Goal: Task Accomplishment & Management: Manage account settings

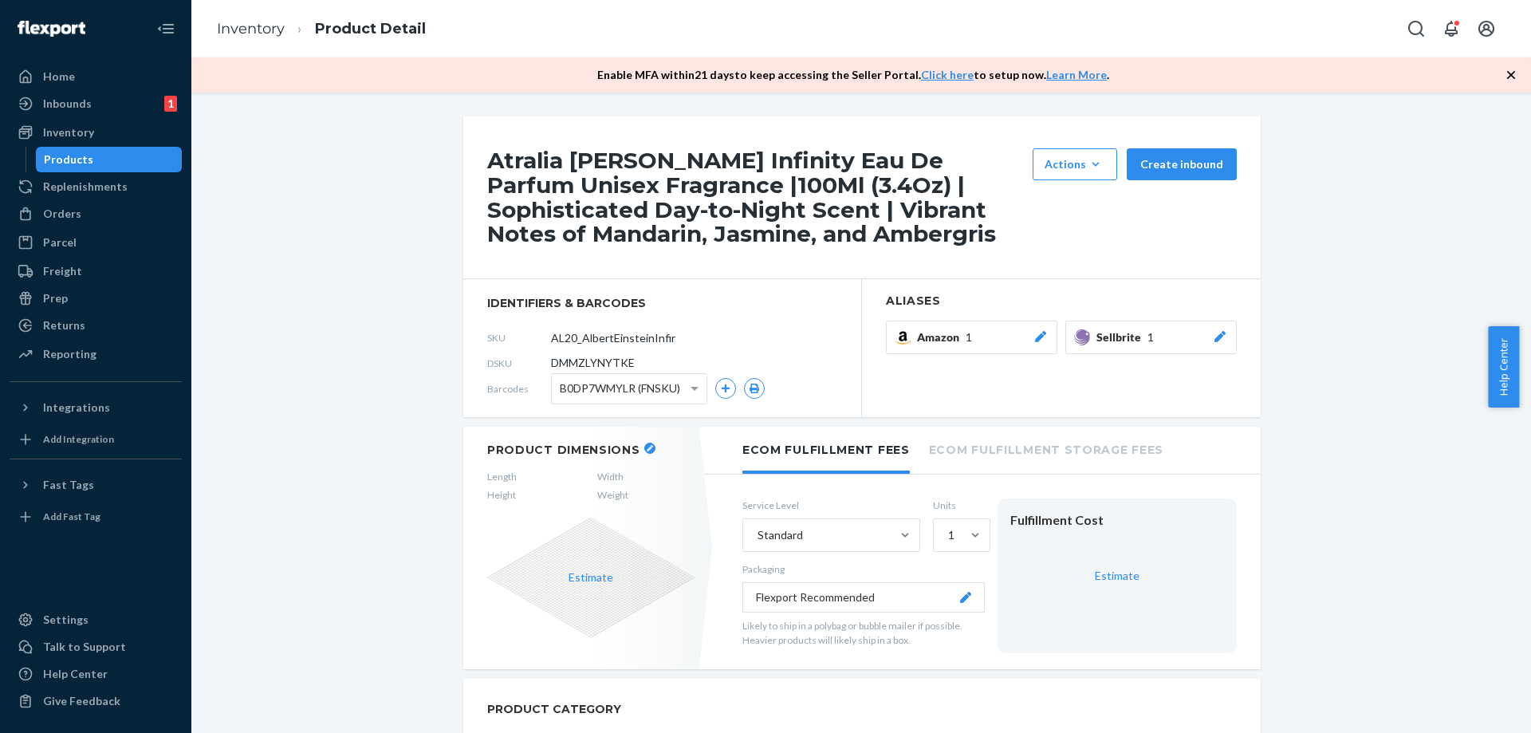
click at [143, 157] on div "Products" at bounding box center [109, 159] width 144 height 22
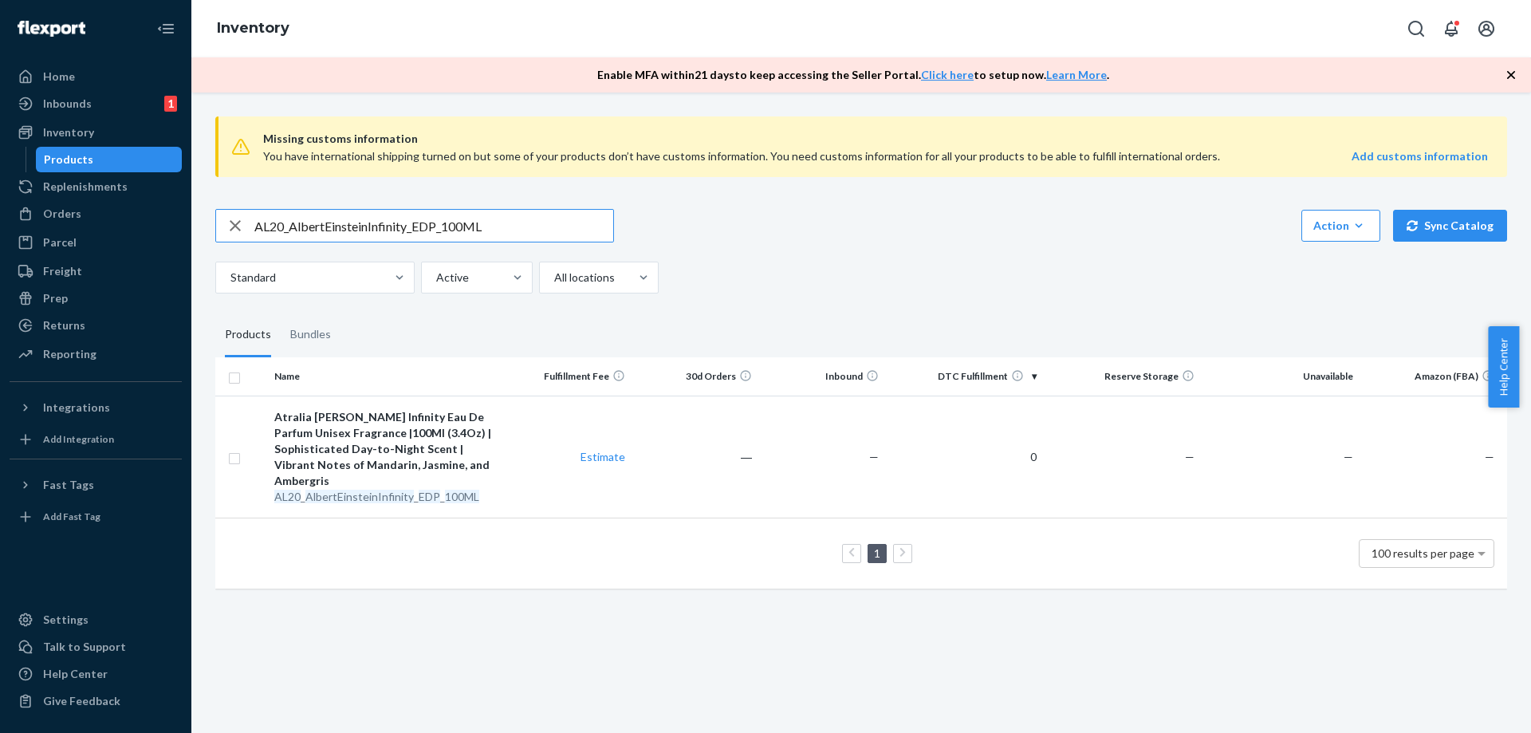
click at [543, 215] on input "AL20_AlbertEinsteinInfinity_EDP_100ML" at bounding box center [433, 226] width 359 height 32
type input "AL18_AlbertEinsteinTimeless_EDP_100ML"
click at [678, 486] on td "―" at bounding box center [695, 457] width 127 height 122
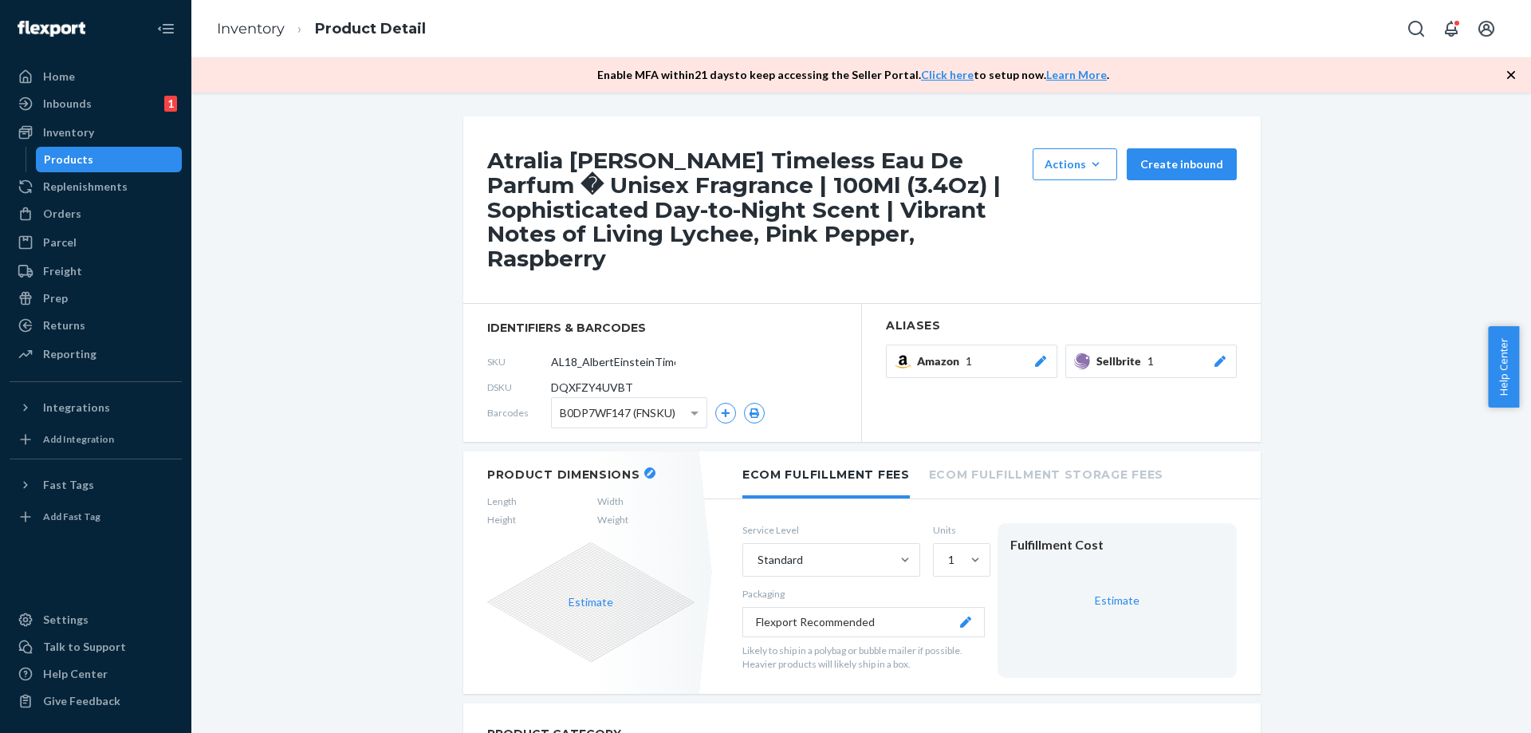
click at [1217, 359] on icon at bounding box center [1220, 361] width 16 height 11
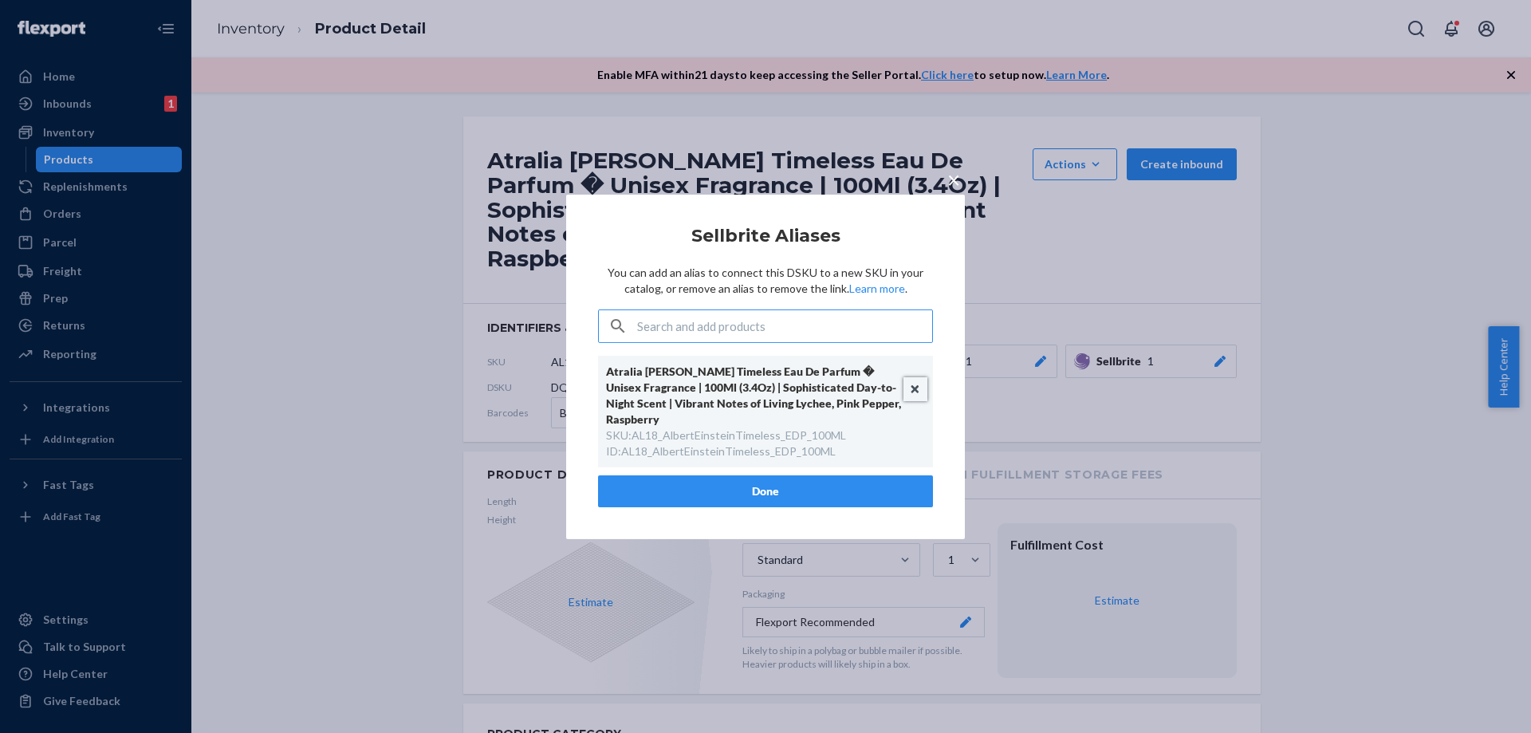
click at [912, 385] on button "Unlink" at bounding box center [915, 389] width 24 height 24
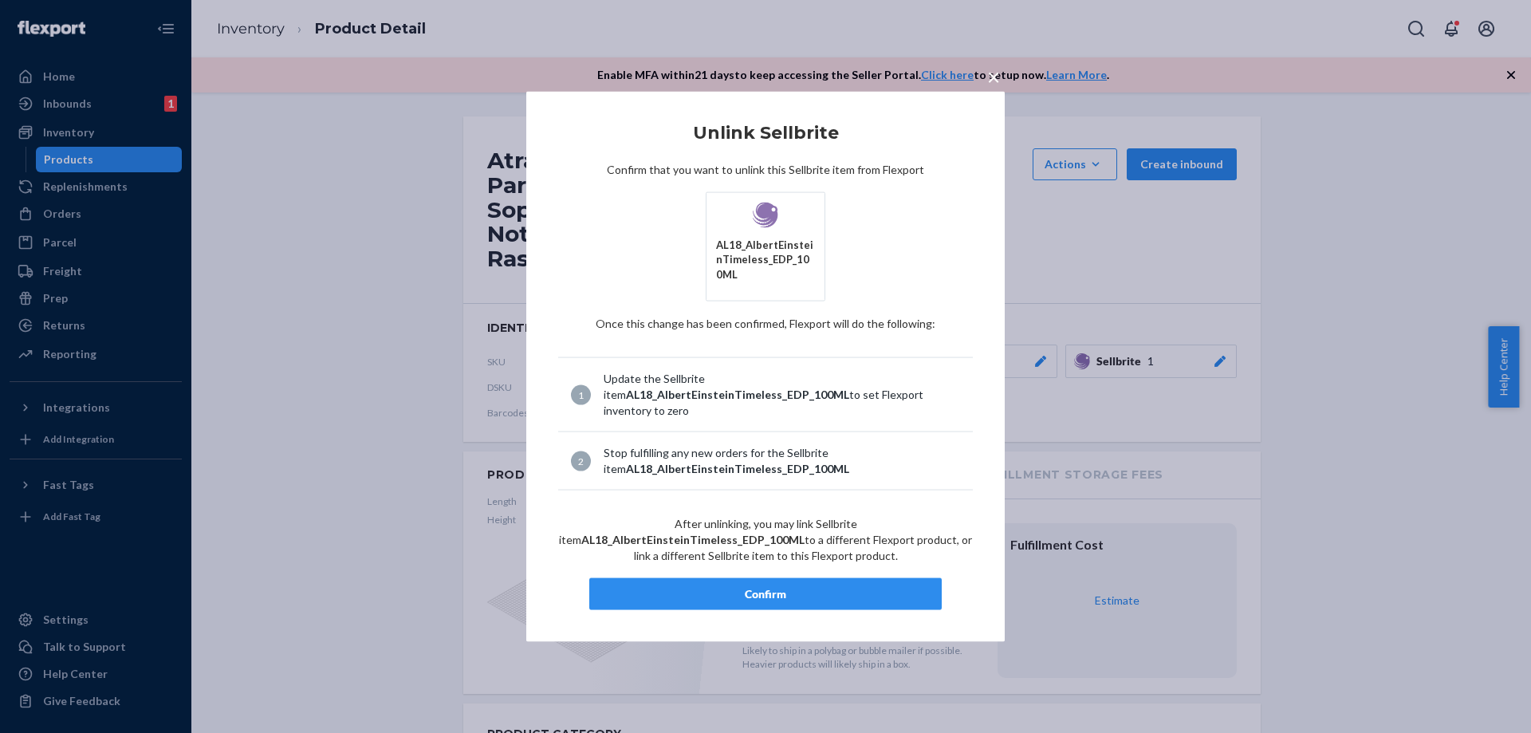
click at [758, 588] on div "Confirm" at bounding box center [765, 594] width 325 height 16
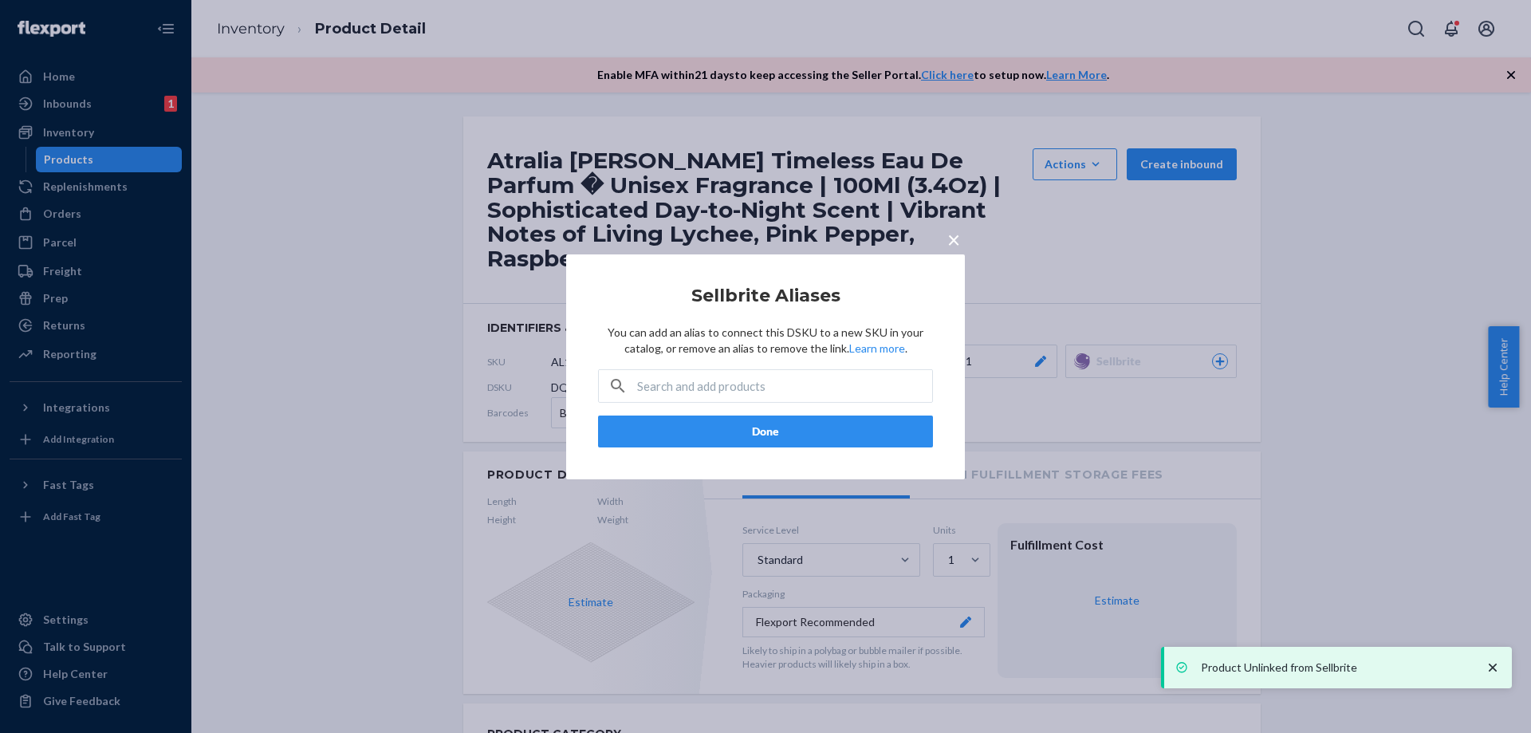
click at [953, 242] on span "×" at bounding box center [953, 238] width 13 height 27
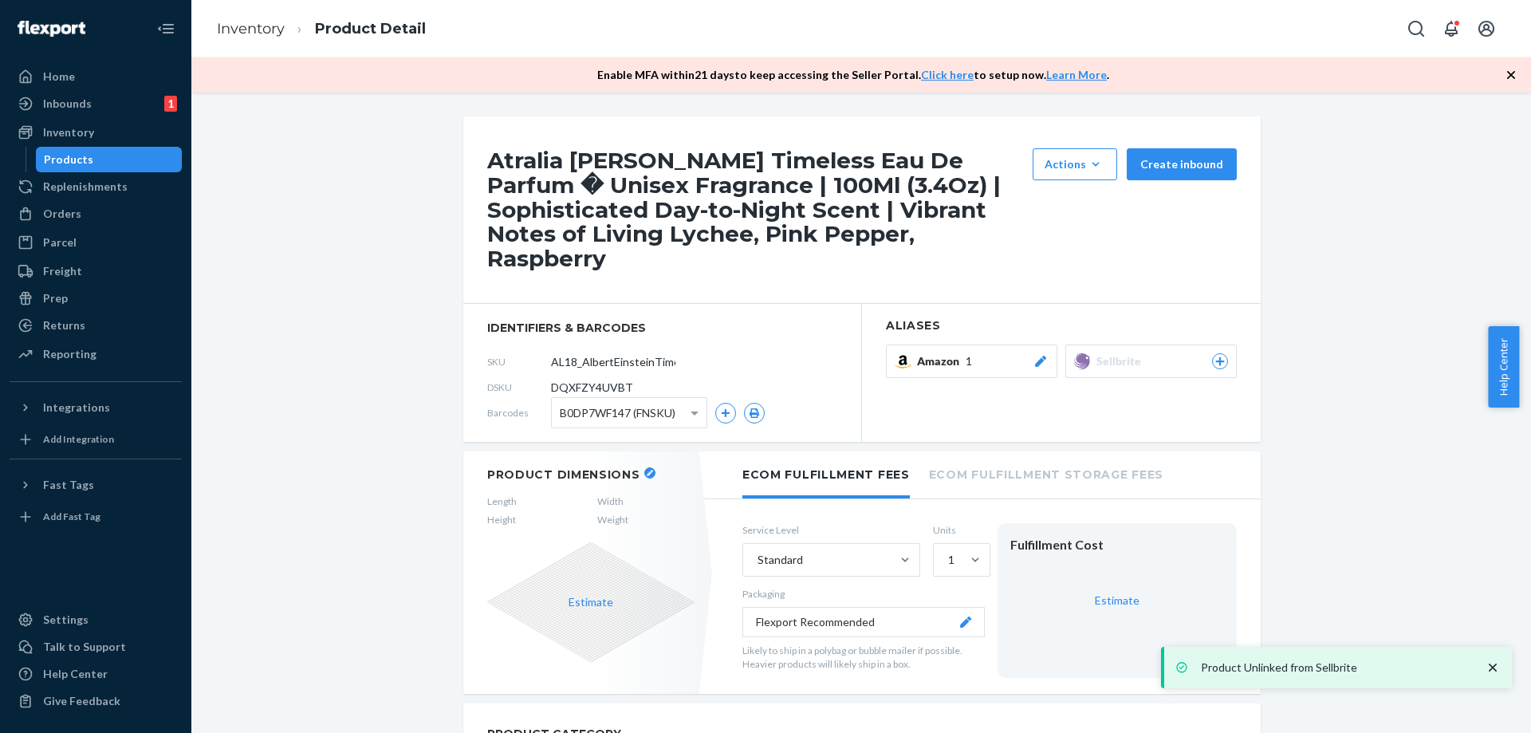
click at [1218, 362] on icon at bounding box center [1220, 361] width 9 height 9
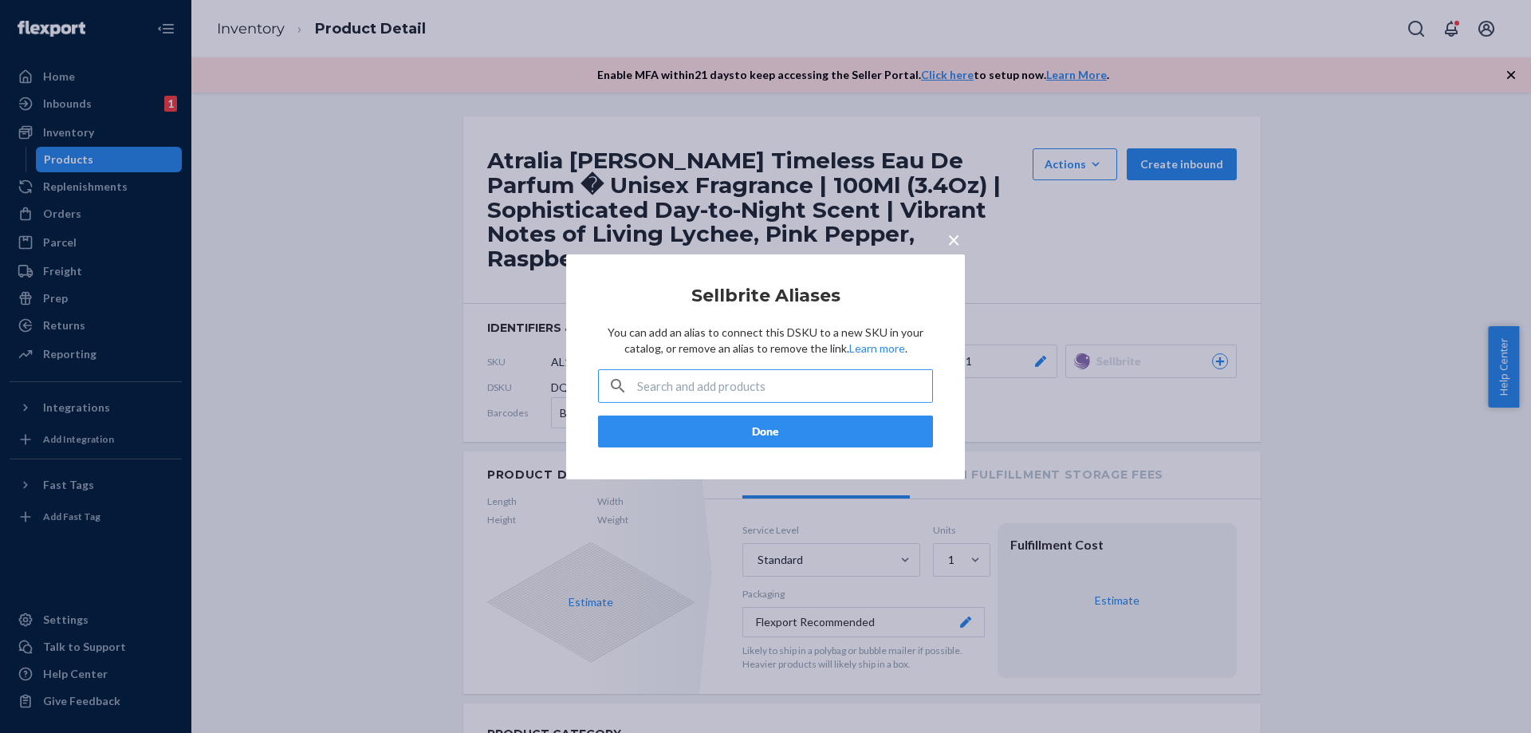
click at [809, 384] on input "text" at bounding box center [784, 386] width 295 height 32
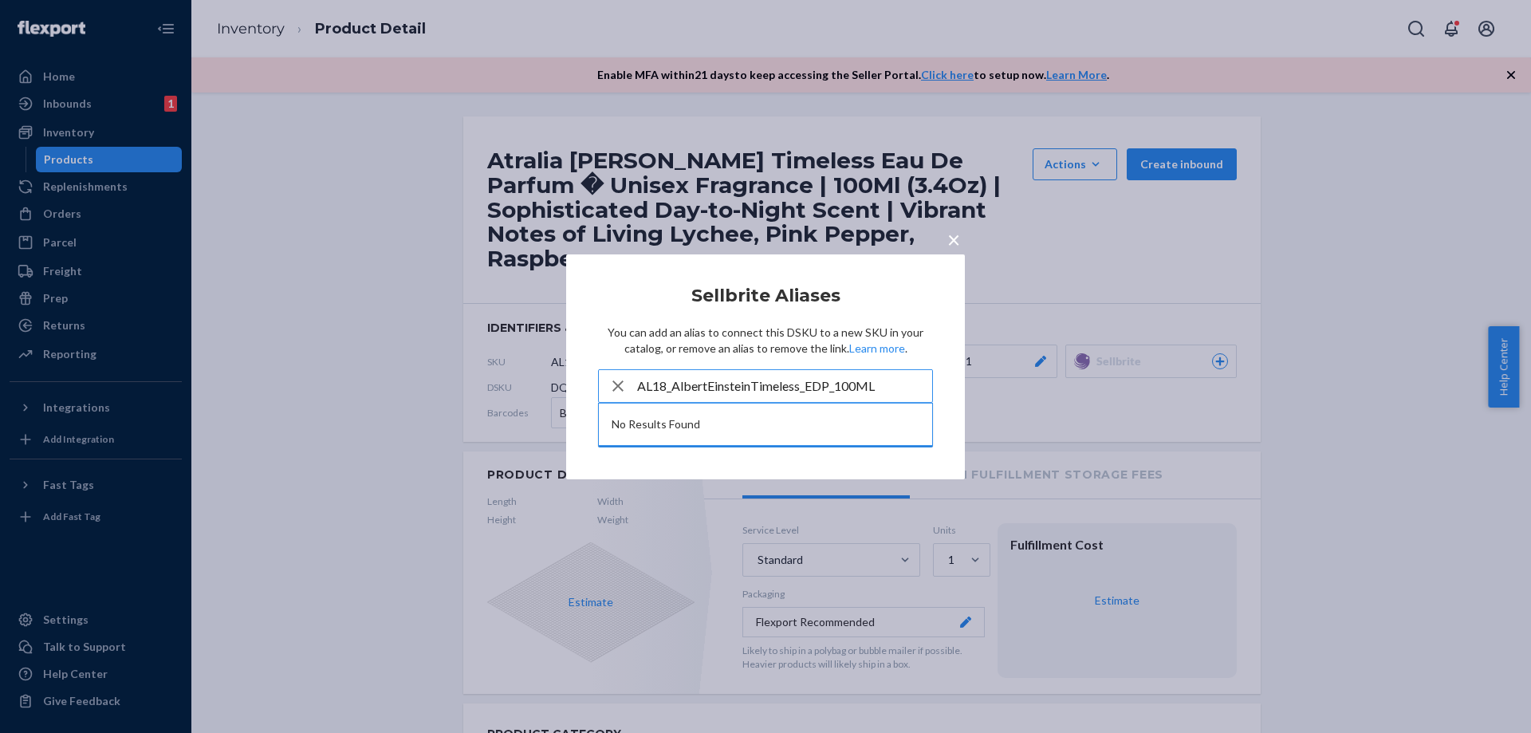
type input "AL18_AlbertEinsteinTimeless_EDP_100ML"
click at [951, 245] on span "×" at bounding box center [953, 238] width 13 height 27
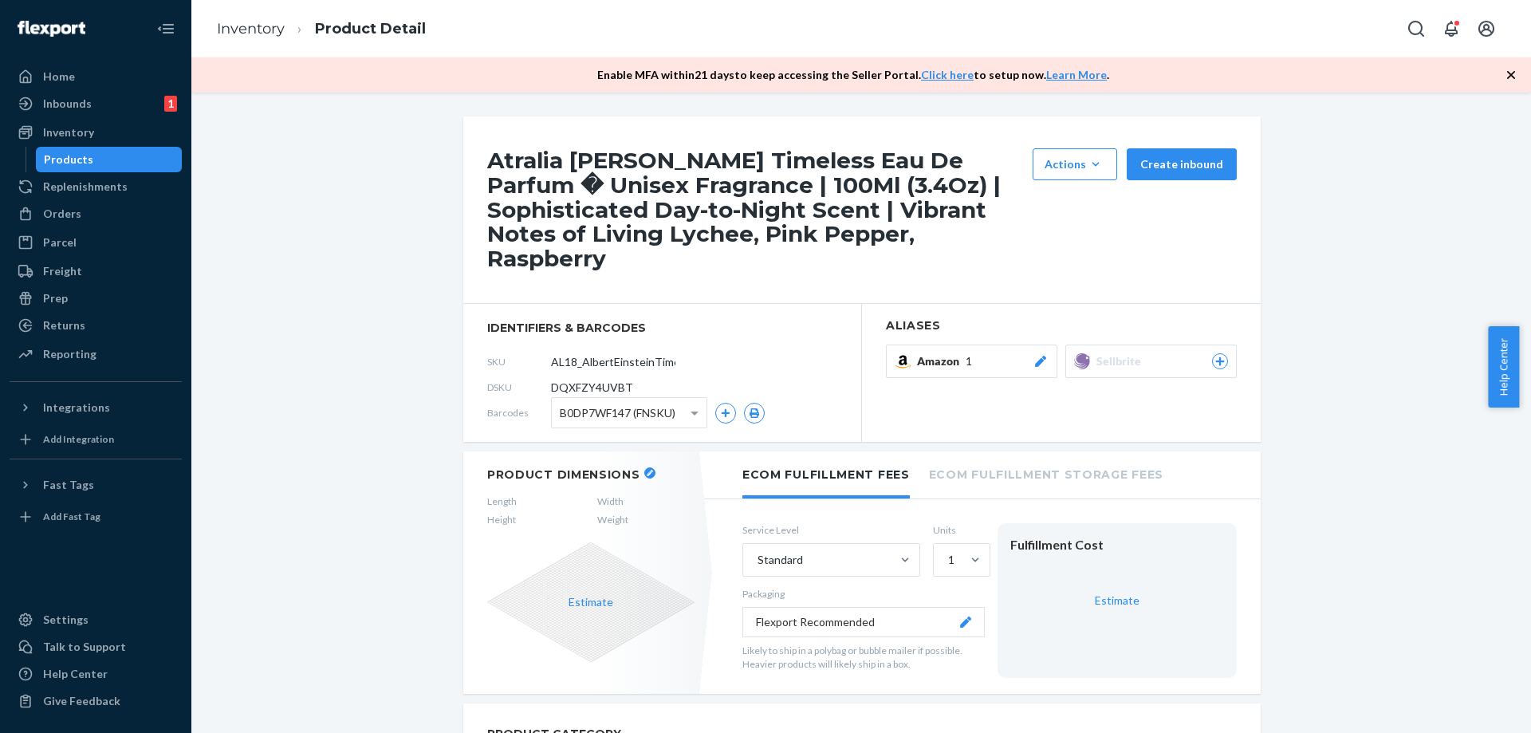
click at [1213, 360] on icon at bounding box center [1220, 361] width 14 height 10
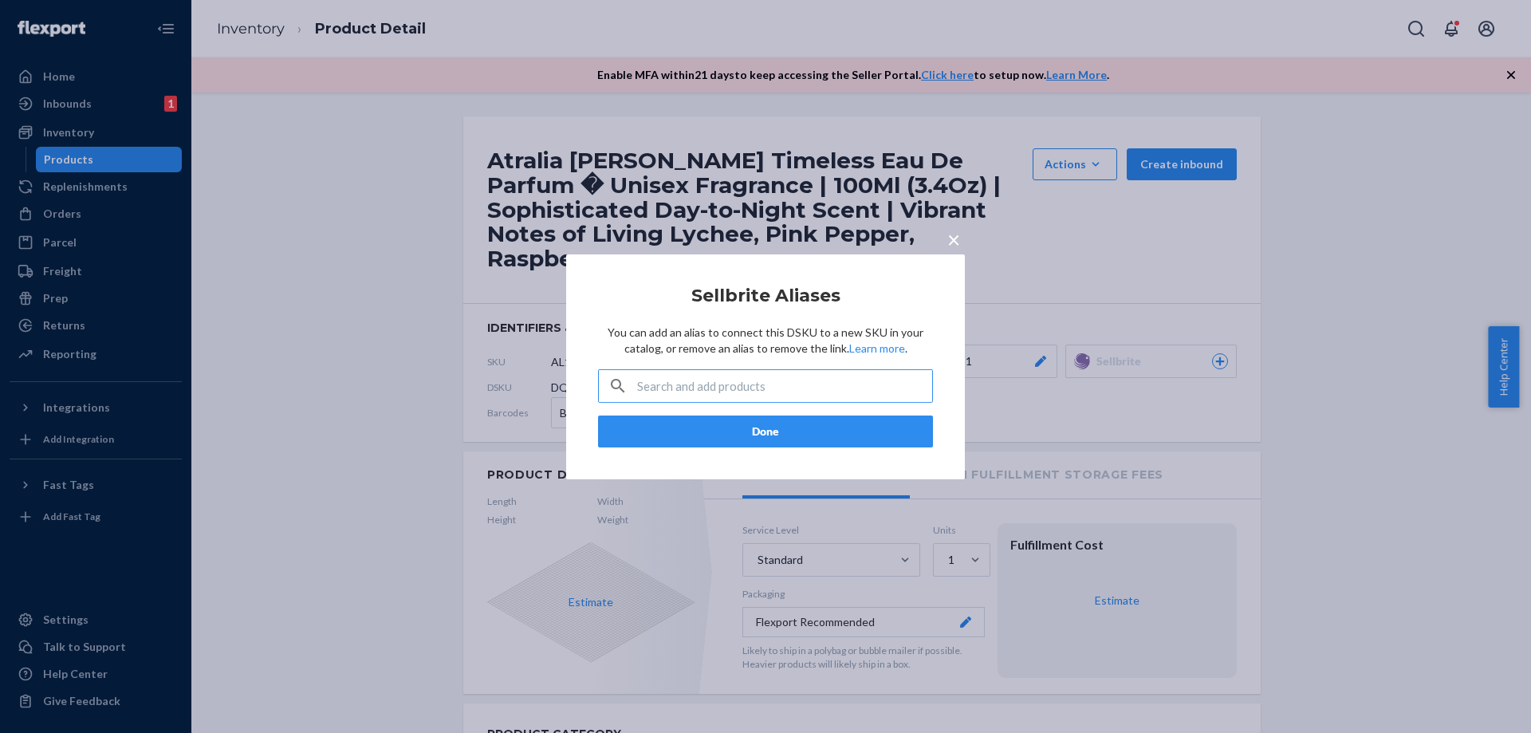
click at [821, 392] on input "text" at bounding box center [784, 386] width 295 height 32
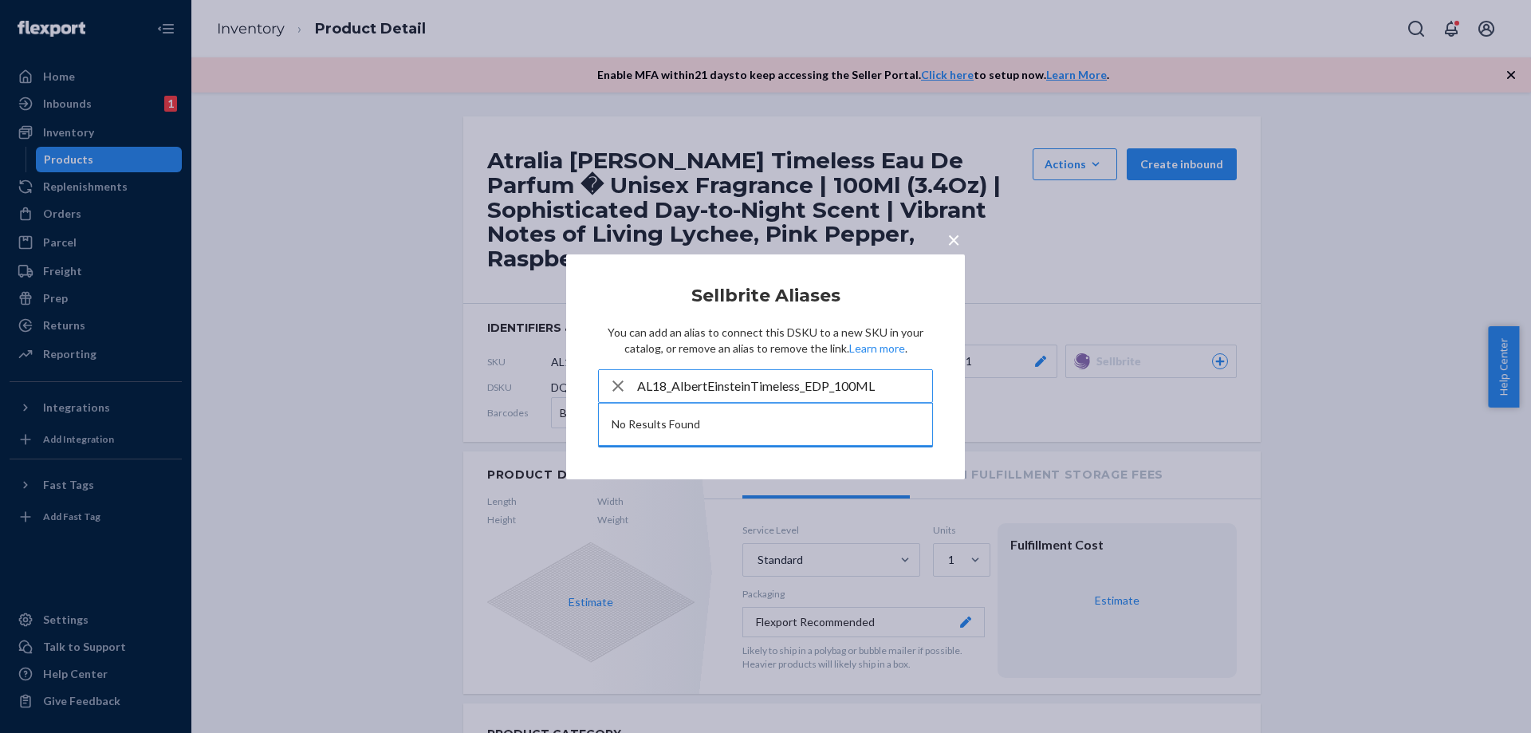
type input "AL18_AlbertEinsteinTimeless_EDP_100ML"
click at [949, 239] on span "×" at bounding box center [953, 238] width 13 height 27
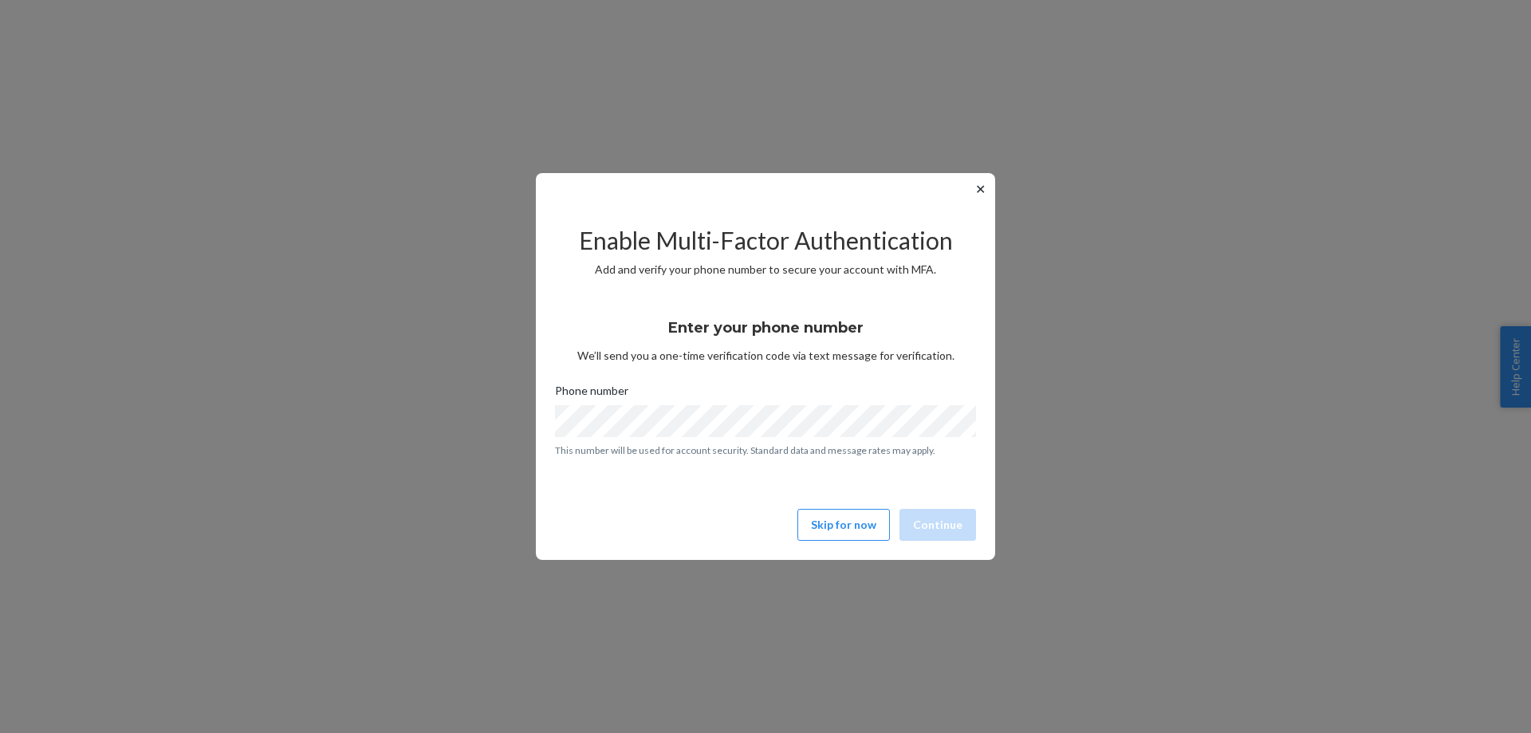
click at [984, 189] on button "✕" at bounding box center [980, 188] width 17 height 19
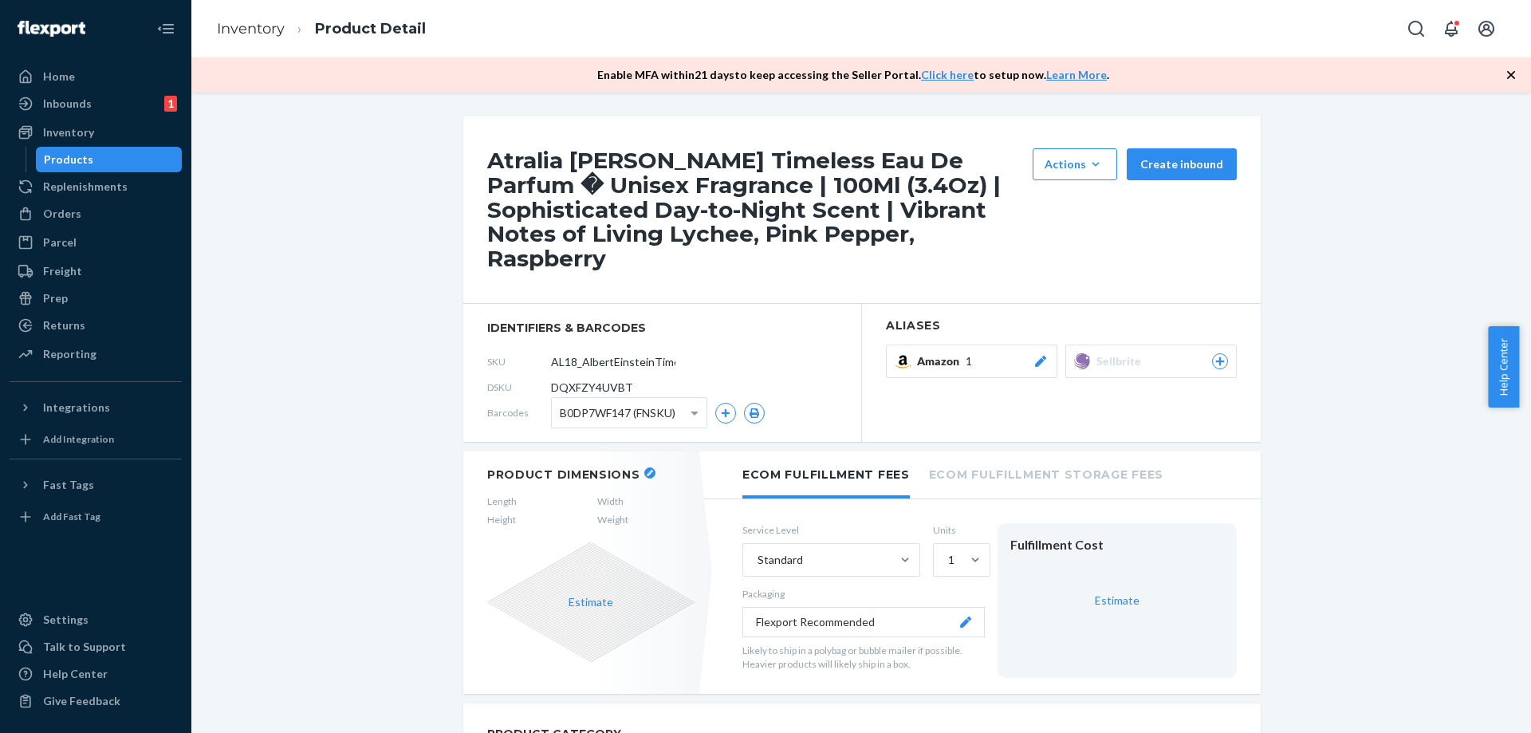
click at [1218, 359] on icon at bounding box center [1220, 361] width 14 height 10
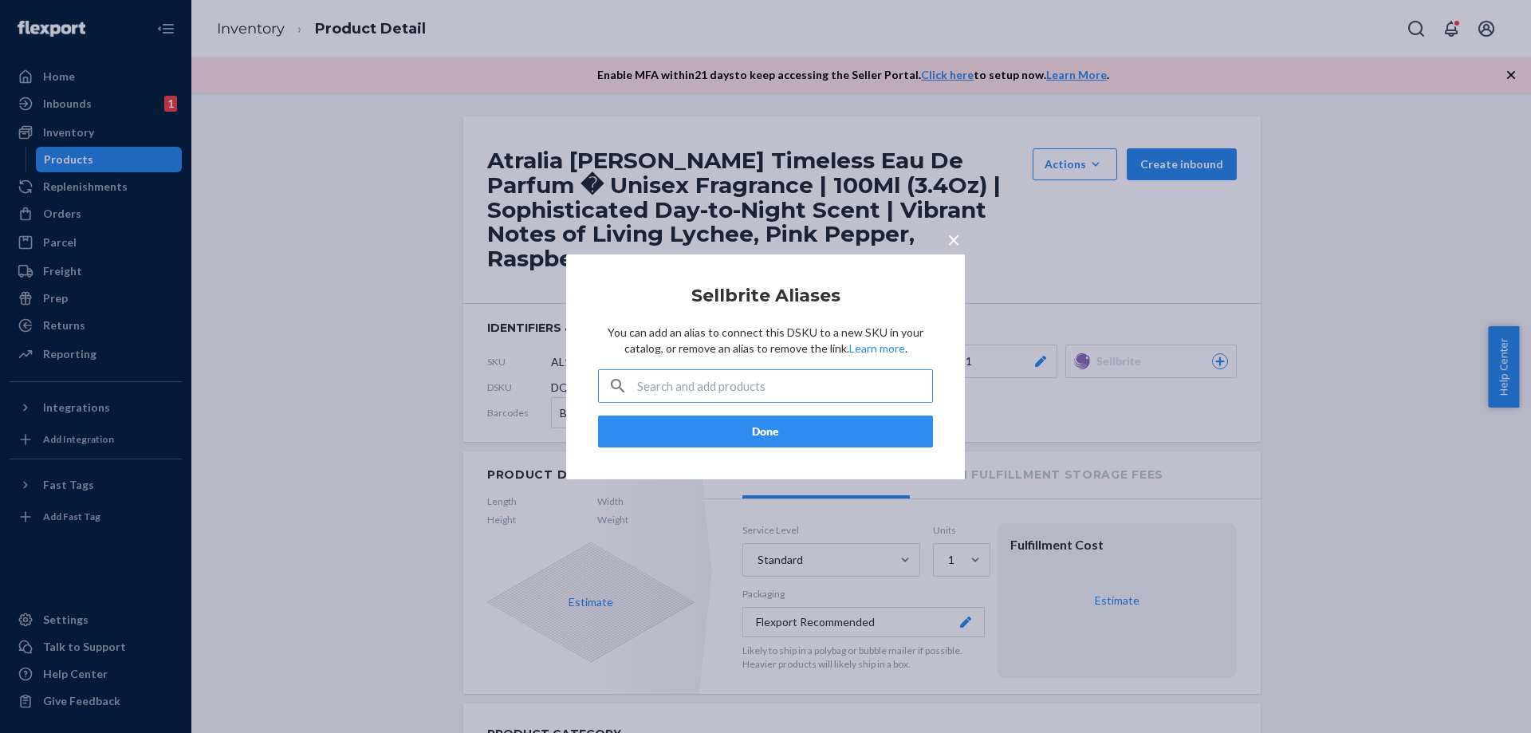
click at [814, 380] on input "text" at bounding box center [784, 386] width 295 height 32
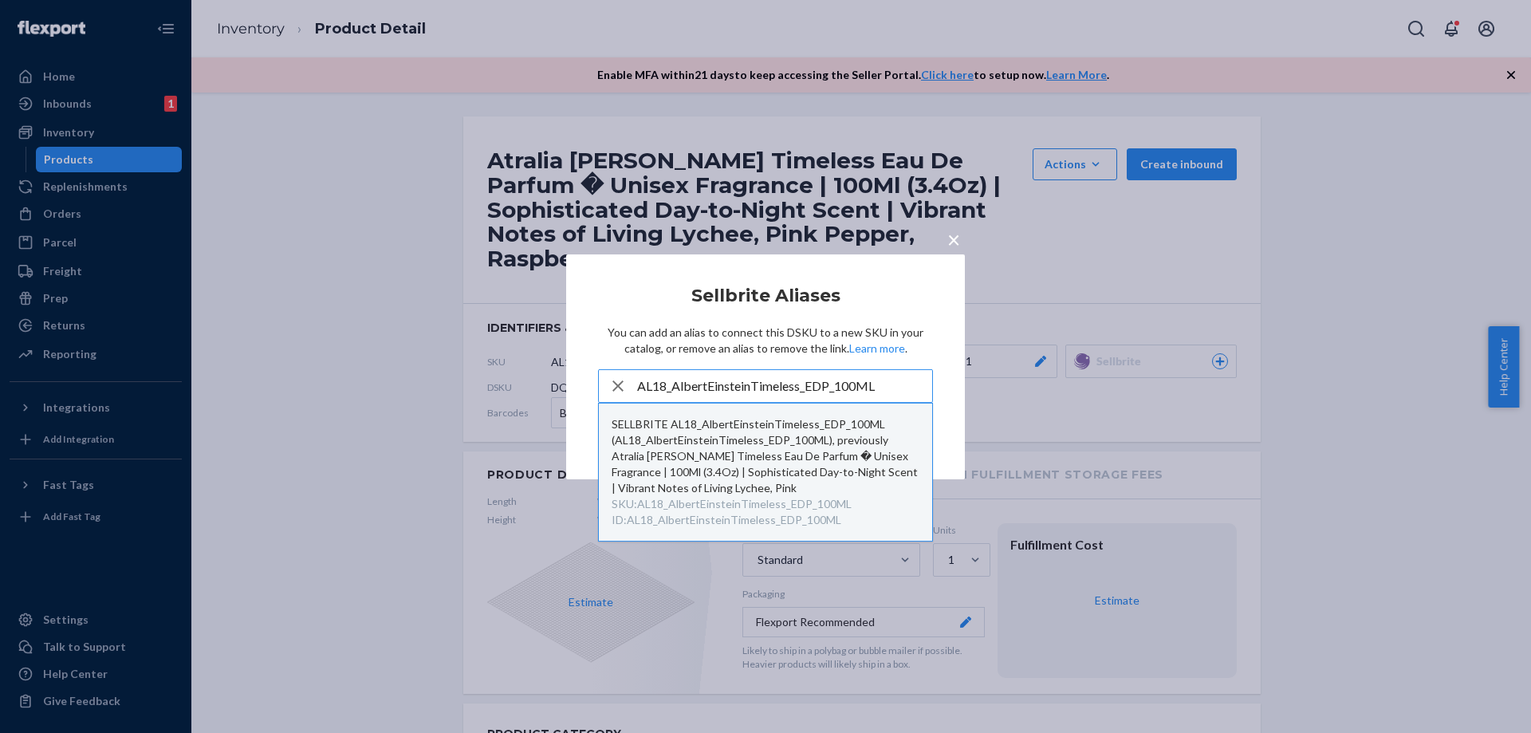
type input "AL18_AlbertEinsteinTimeless_EDP_100ML"
click at [758, 427] on div "SELLBRITE AL18_AlbertEinsteinTimeless_EDP_100ML (AL18_AlbertEinsteinTimeless_ED…" at bounding box center [766, 456] width 308 height 80
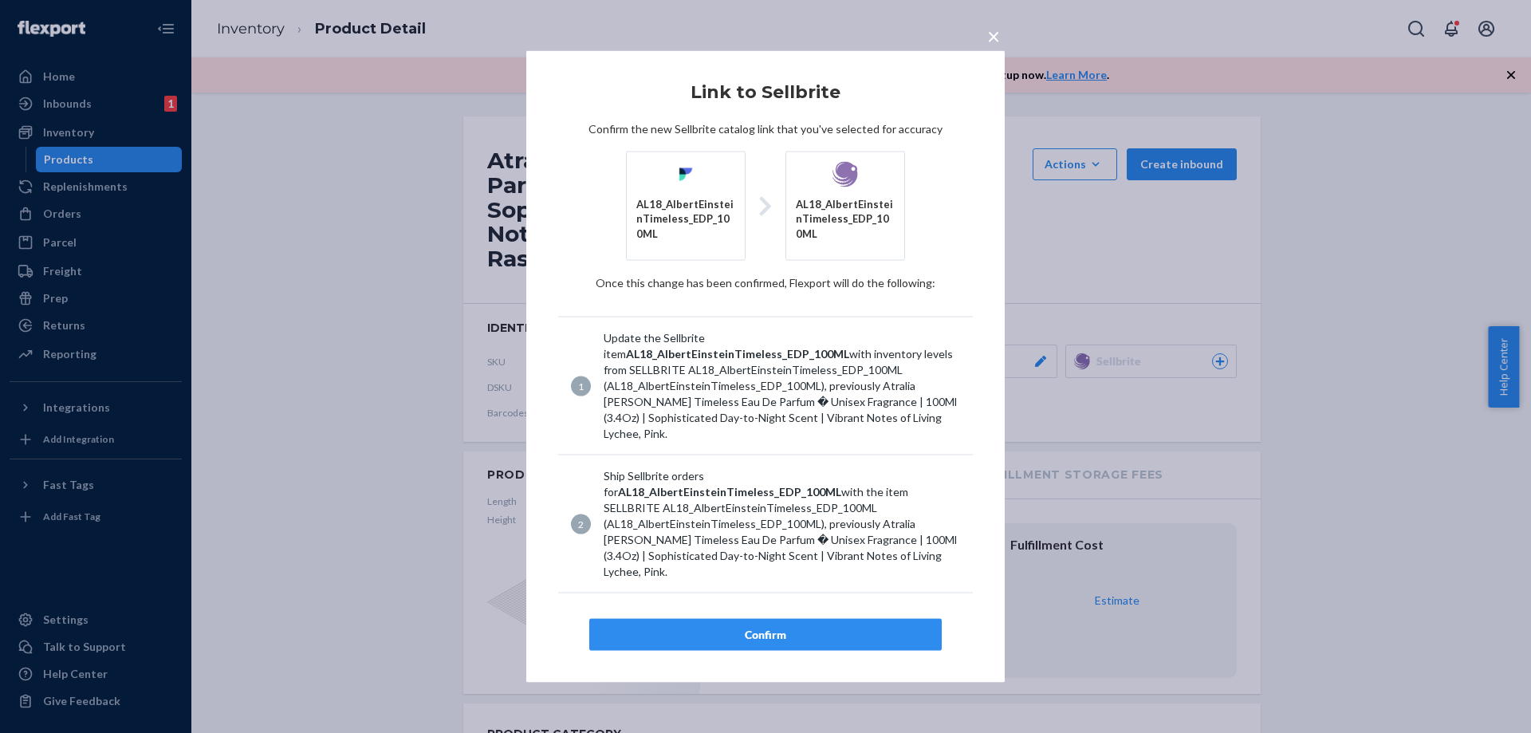
click at [772, 627] on div "Confirm" at bounding box center [765, 635] width 325 height 16
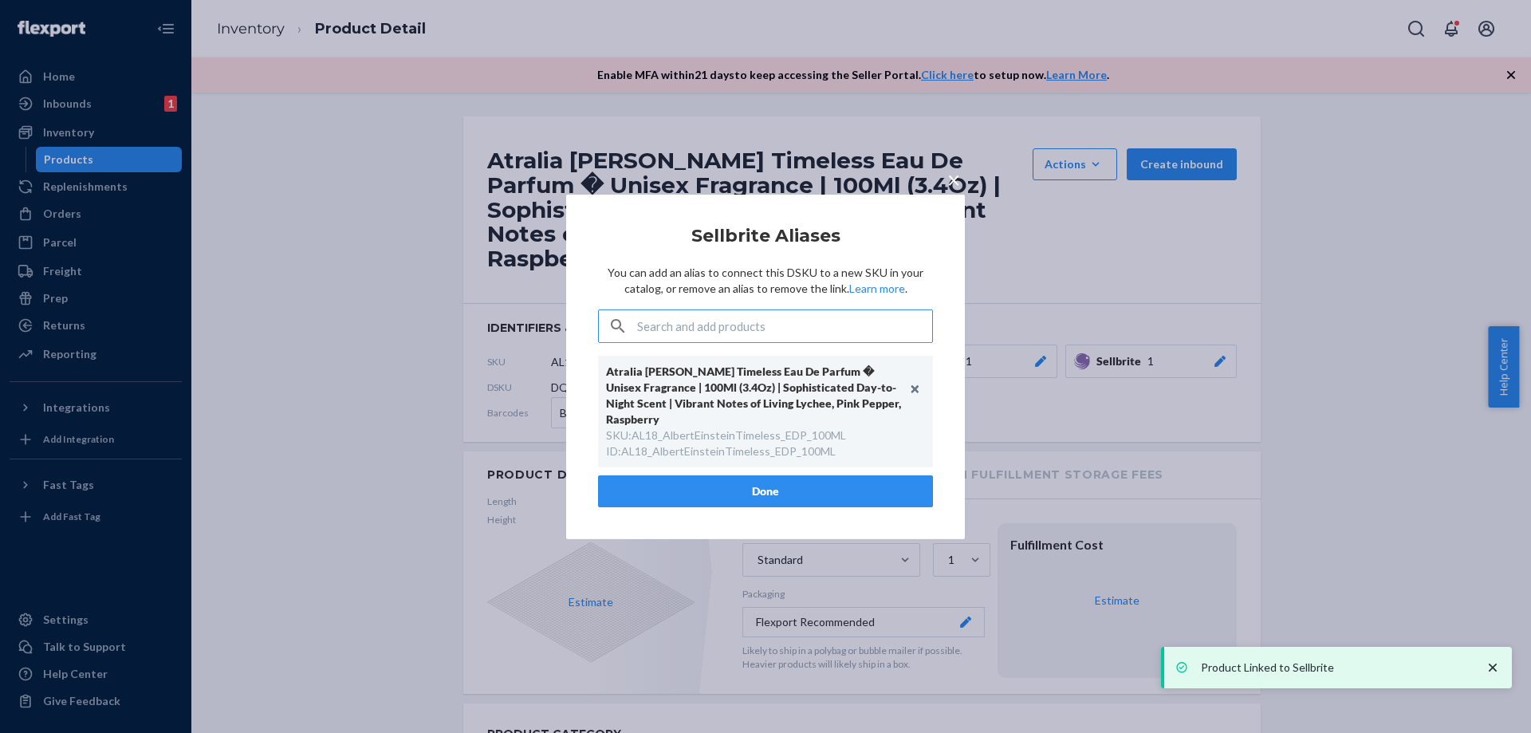
click at [805, 484] on button "Done" at bounding box center [765, 491] width 335 height 32
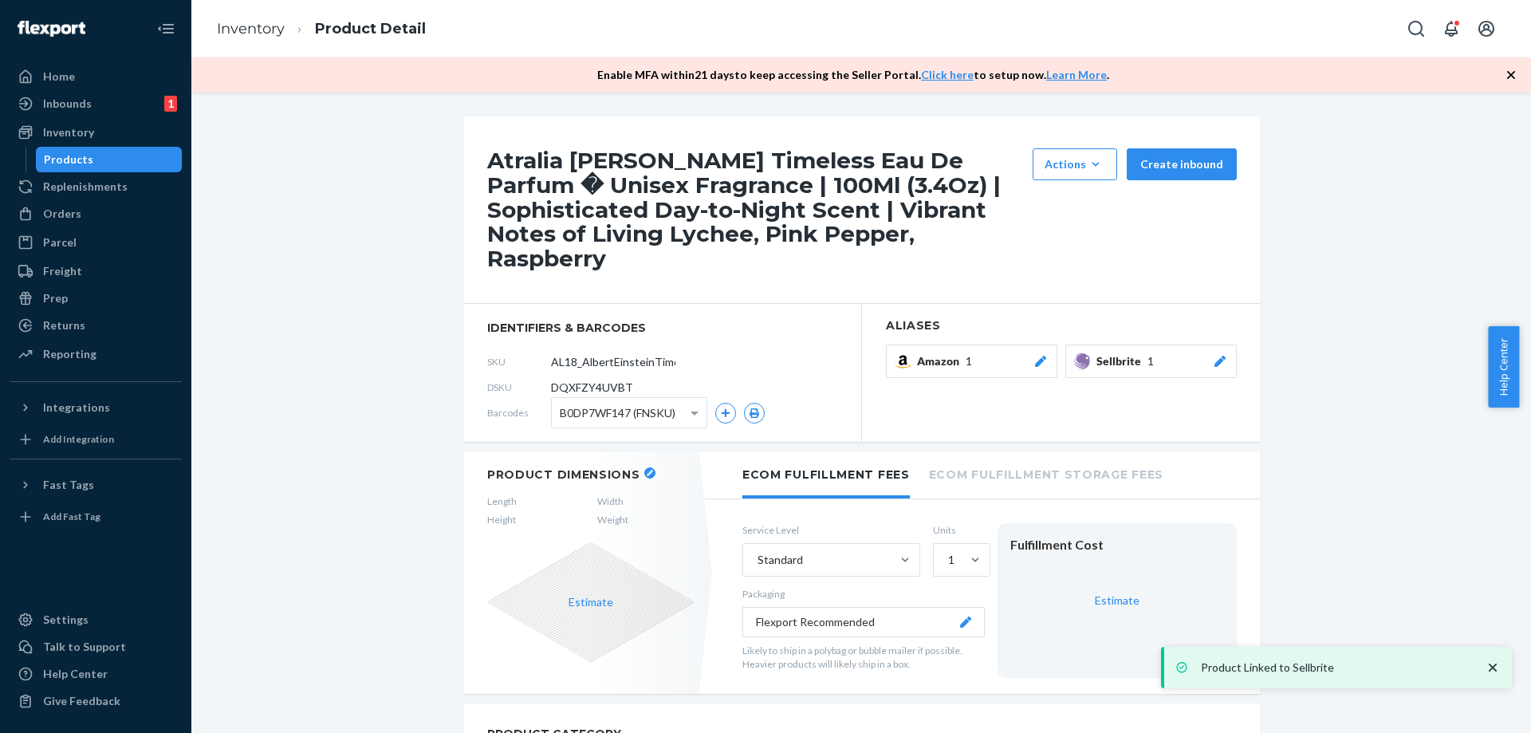
click at [103, 160] on div "Products" at bounding box center [109, 159] width 144 height 22
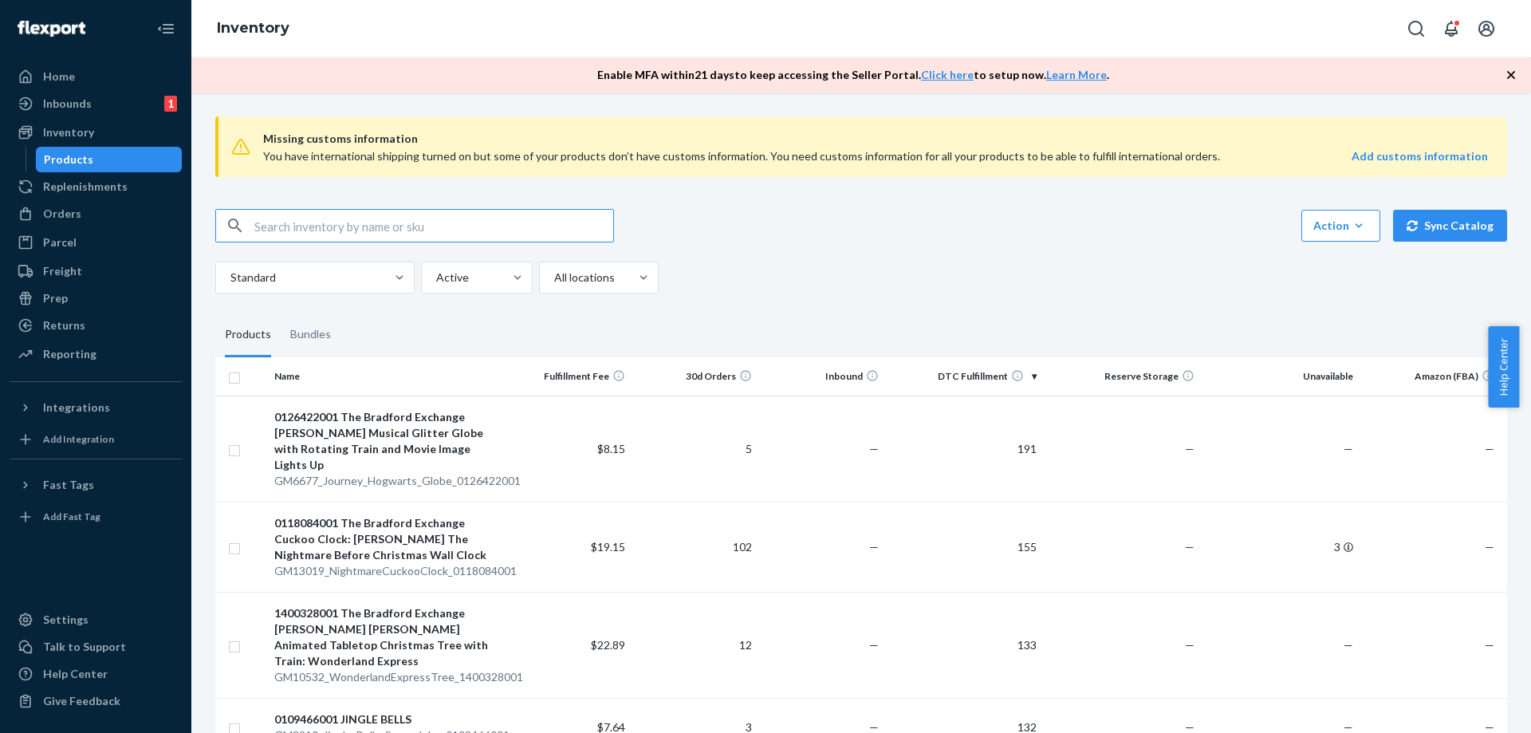
click at [488, 223] on input "text" at bounding box center [433, 226] width 359 height 32
paste input "AL1050_AmazonasAvalanche_EDP_100ML"
type input "AL1050_AmazonasAvalanche_EDP_100ML"
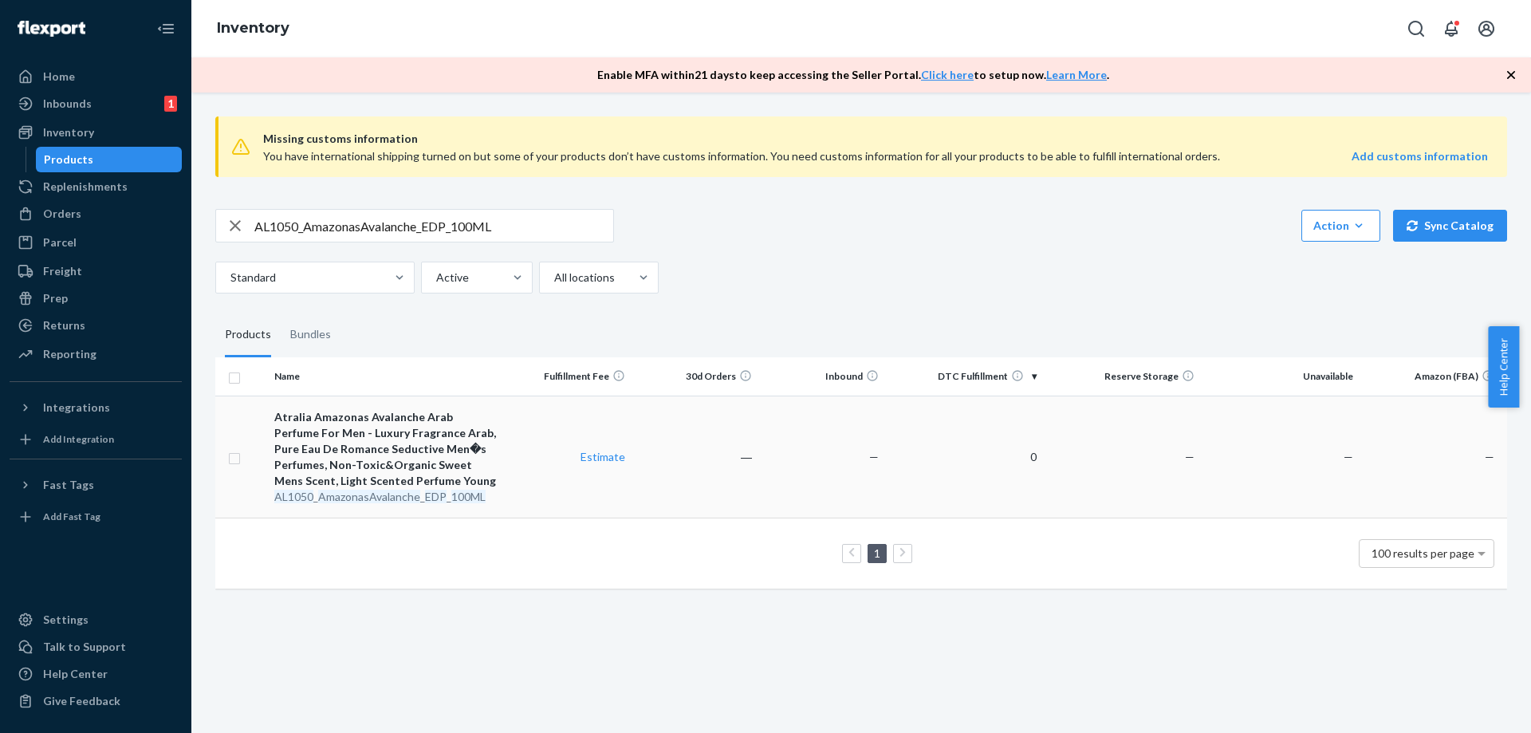
click at [584, 484] on td "Estimate" at bounding box center [569, 457] width 127 height 122
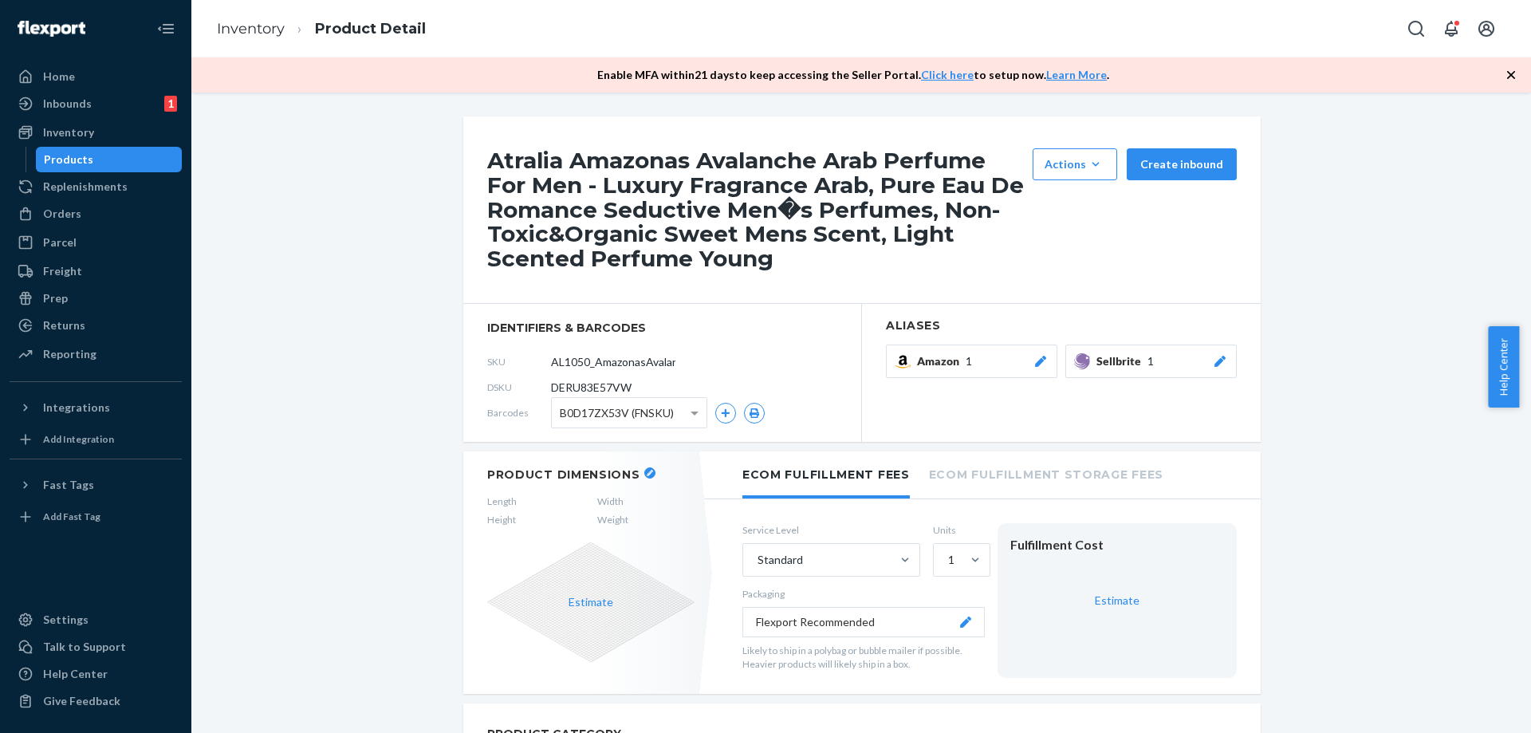
click at [1214, 356] on icon at bounding box center [1220, 361] width 16 height 11
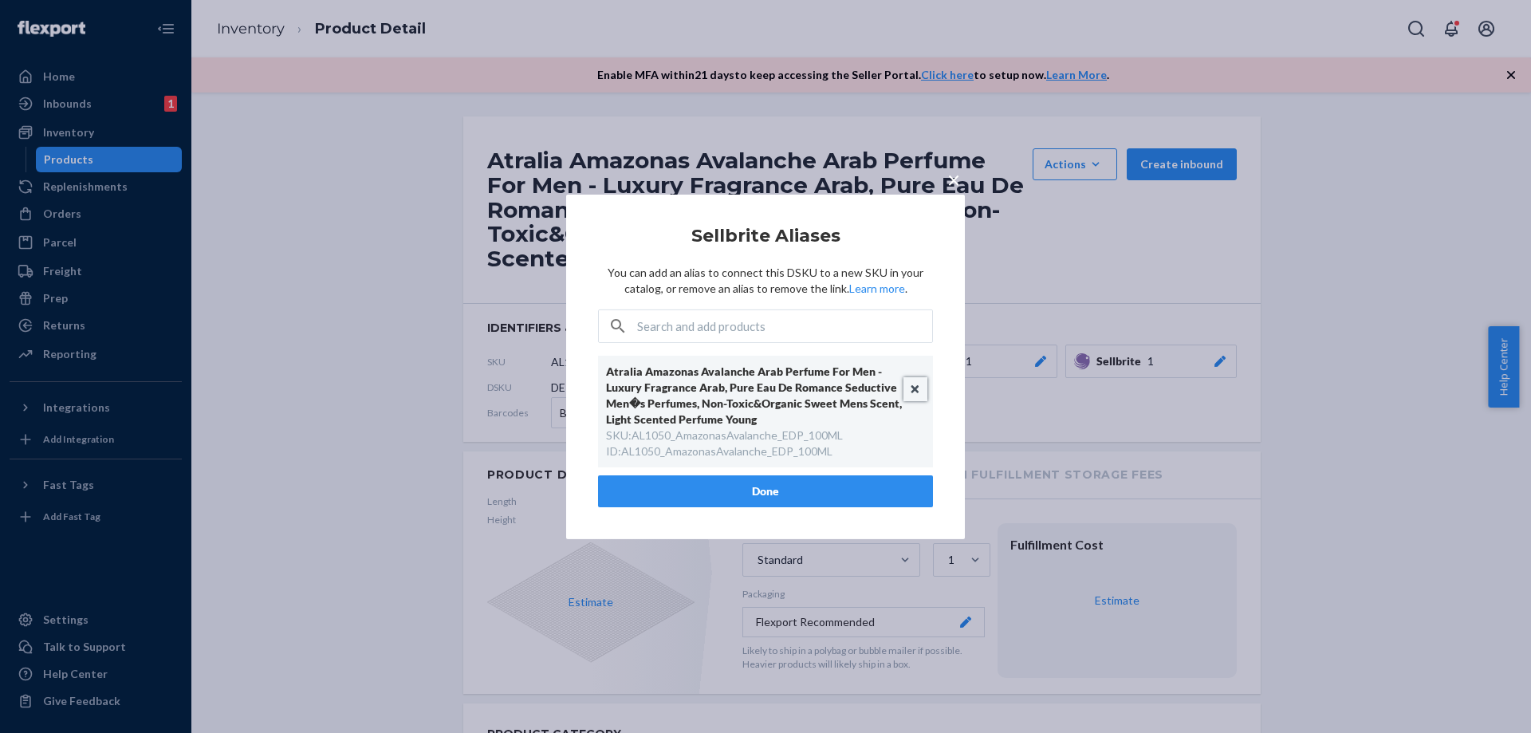
click at [918, 382] on button "Unlink" at bounding box center [915, 389] width 24 height 24
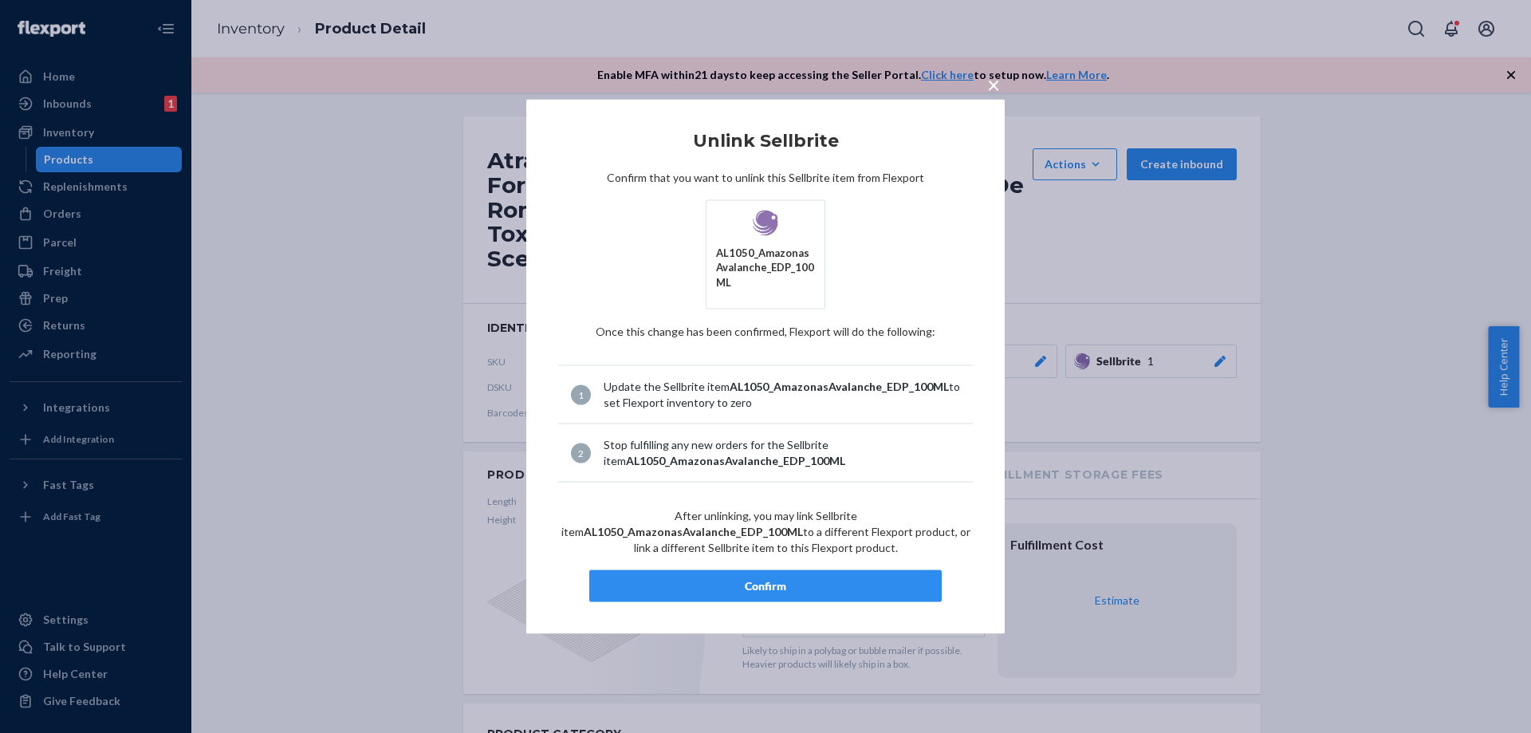
click at [793, 580] on div "Confirm" at bounding box center [765, 586] width 325 height 16
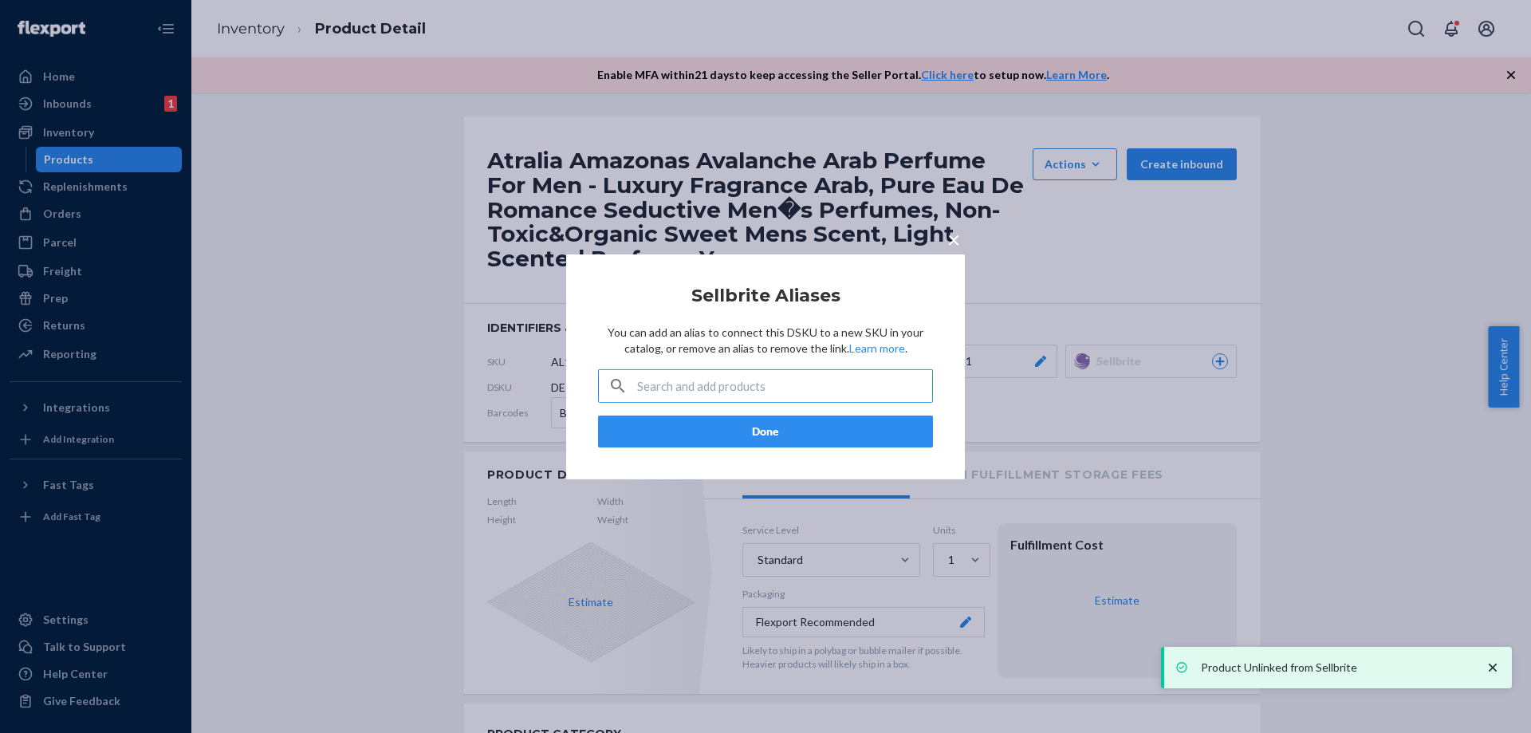
click at [954, 246] on span "×" at bounding box center [953, 238] width 13 height 27
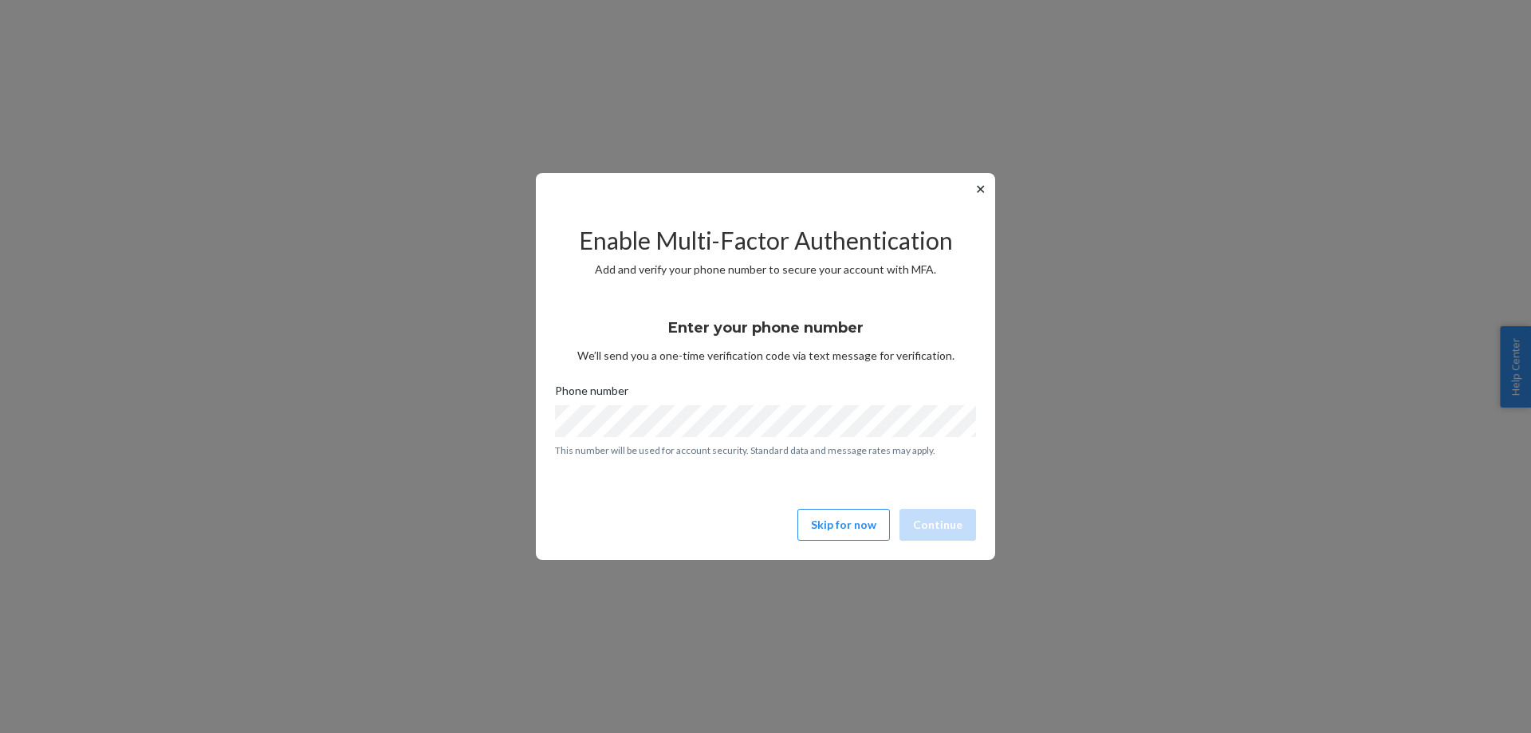
click at [978, 191] on button "✕" at bounding box center [980, 188] width 17 height 19
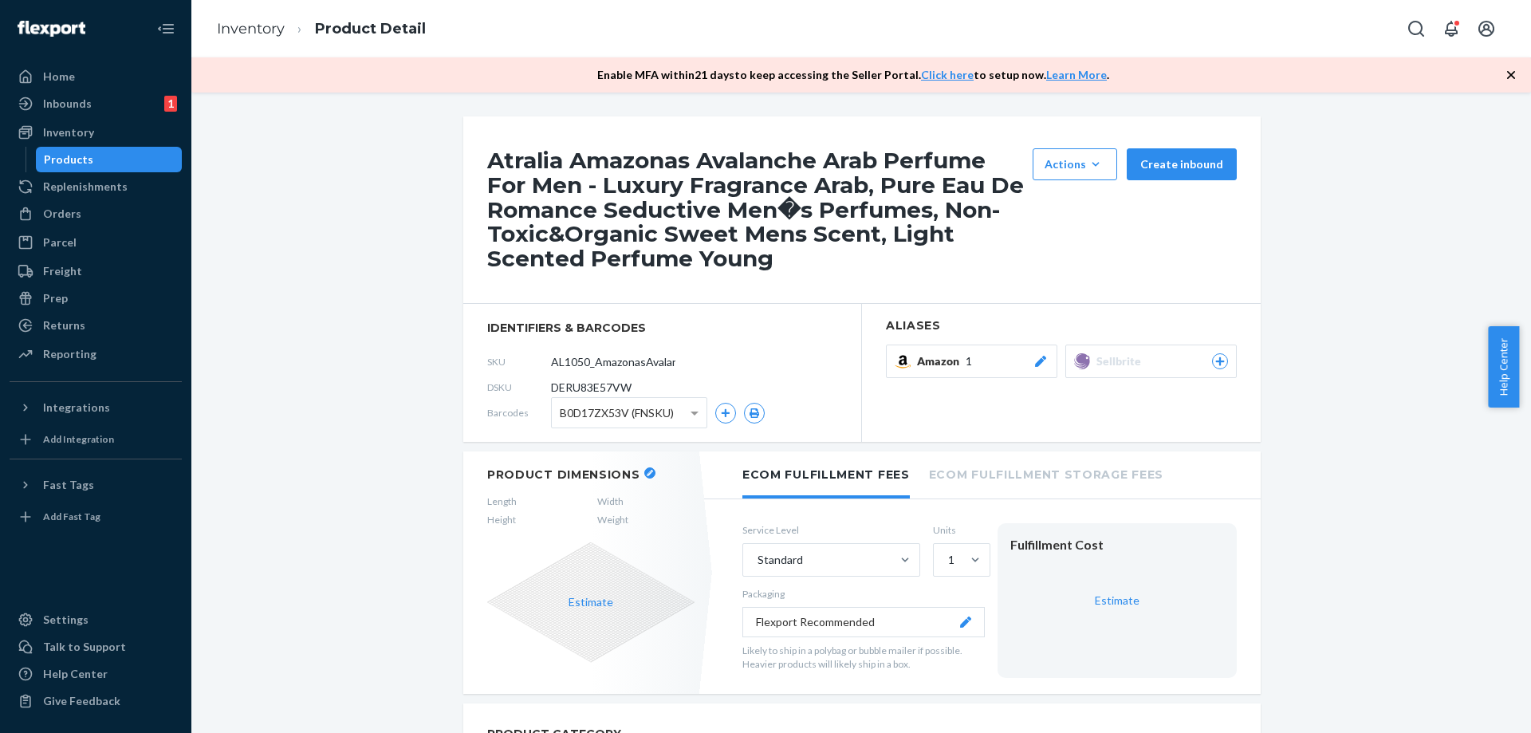
click at [1213, 361] on icon at bounding box center [1220, 361] width 14 height 10
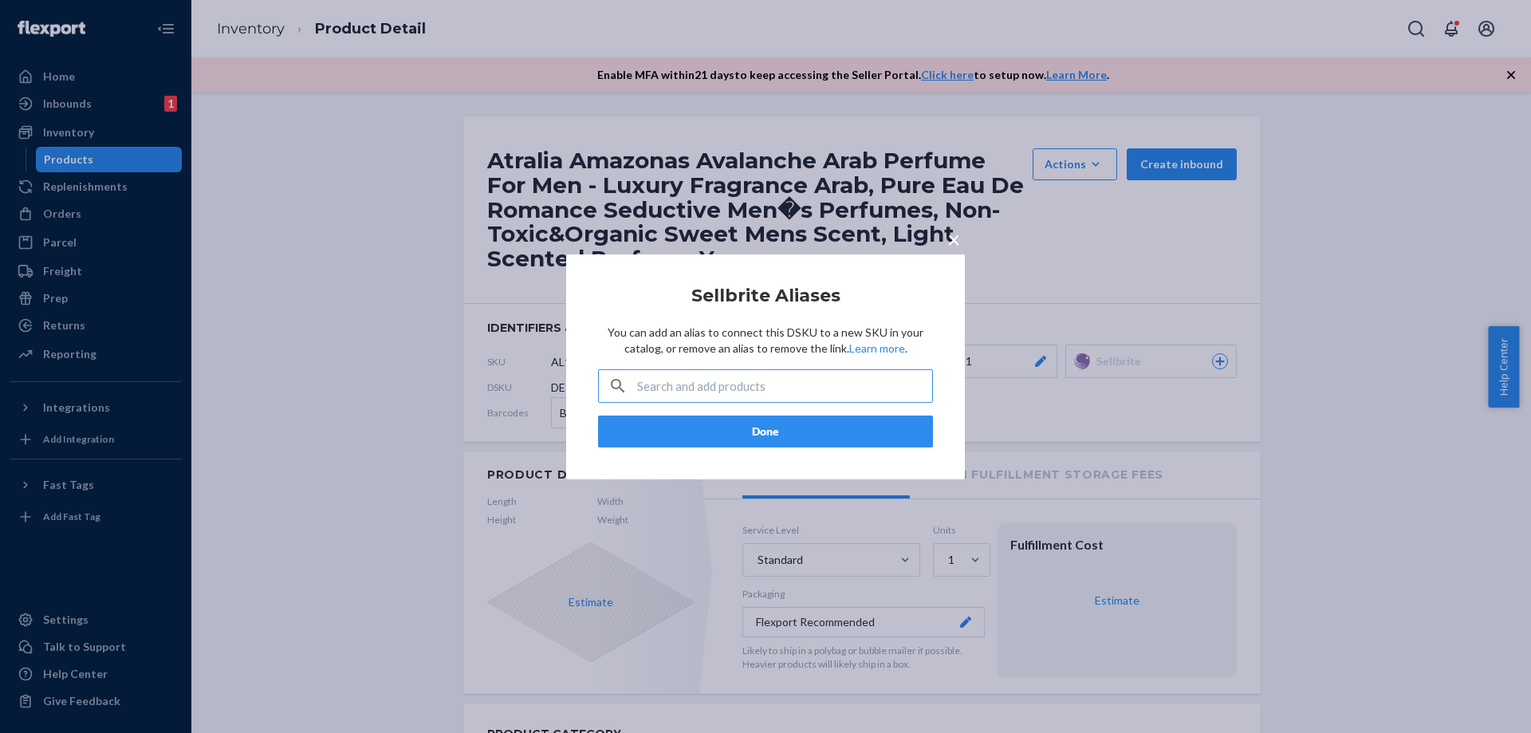
click at [888, 390] on input "text" at bounding box center [784, 386] width 295 height 32
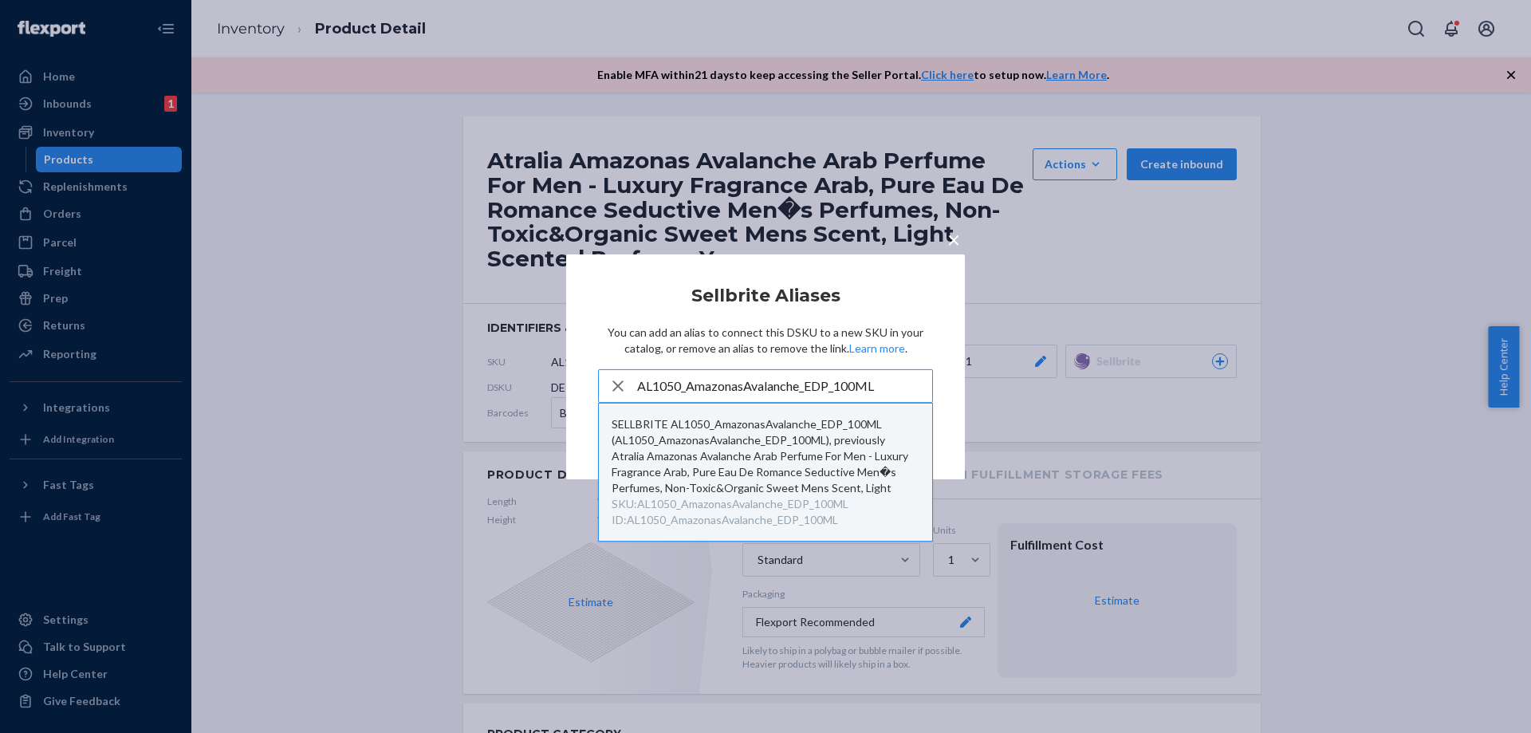
type input "AL1050_AmazonasAvalanche_EDP_100ML"
click at [807, 431] on div "SELLBRITE AL1050_AmazonasAvalanche_EDP_100ML (AL1050_AmazonasAvalanche_EDP_100M…" at bounding box center [766, 456] width 308 height 80
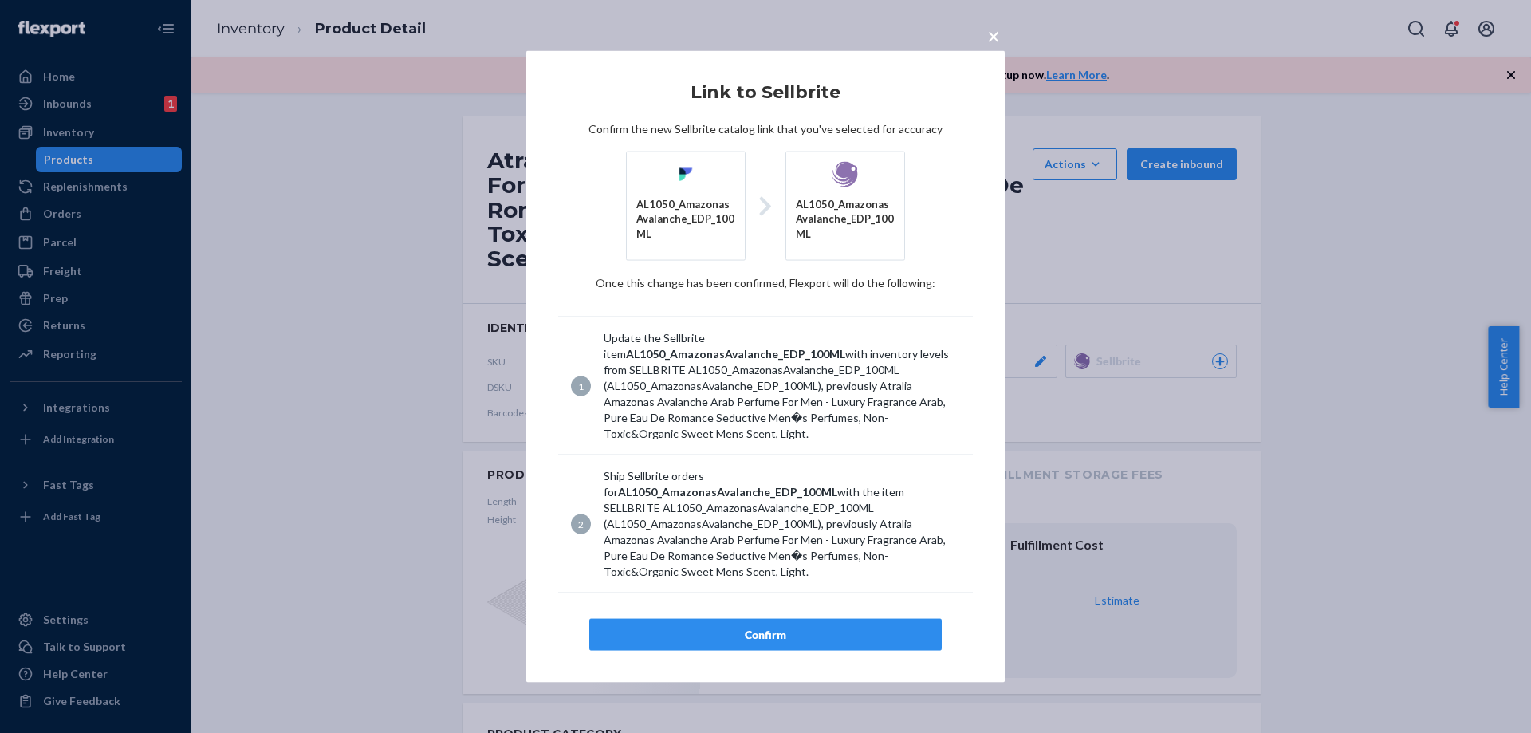
click at [790, 627] on div "Confirm" at bounding box center [765, 635] width 325 height 16
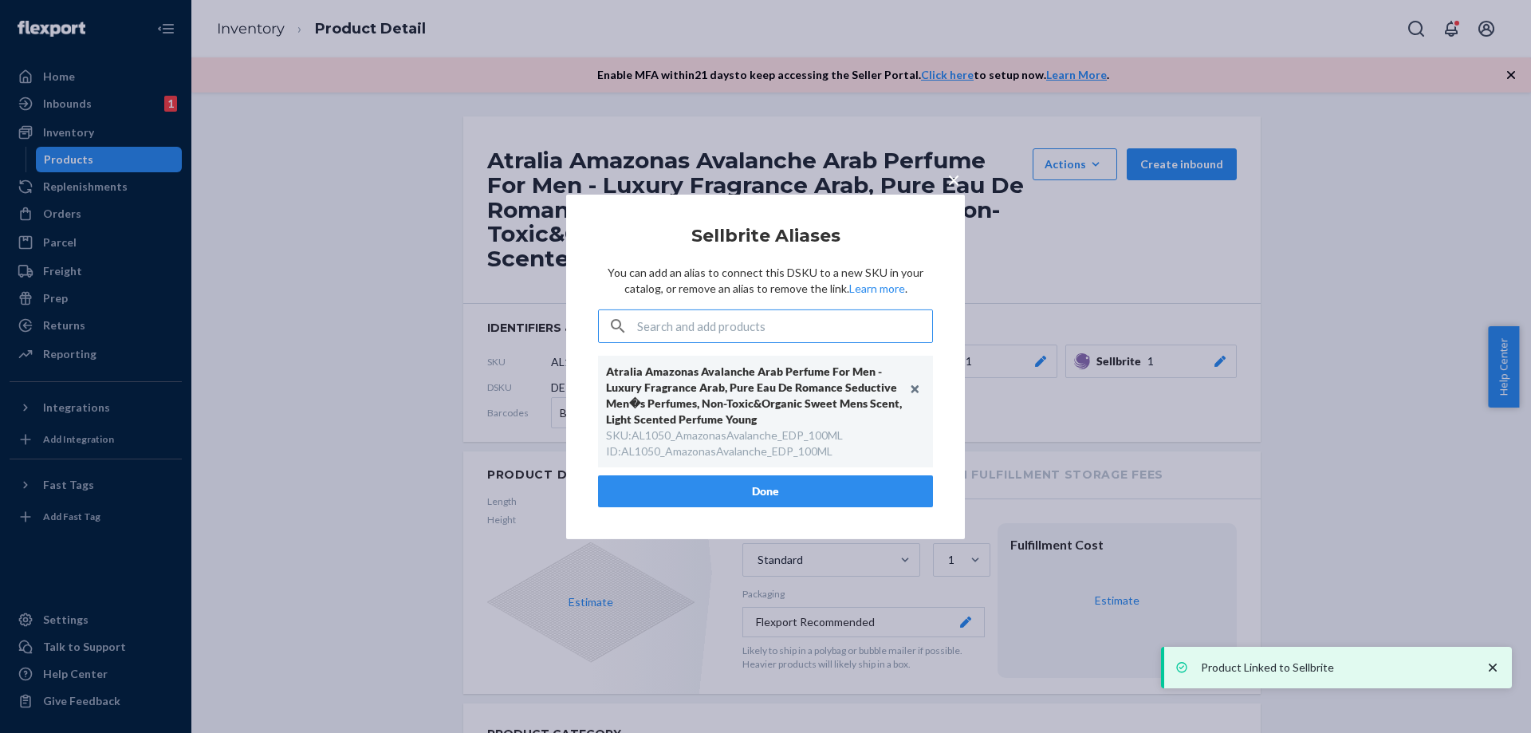
click at [777, 483] on button "Done" at bounding box center [765, 491] width 335 height 32
